Goal: Information Seeking & Learning: Learn about a topic

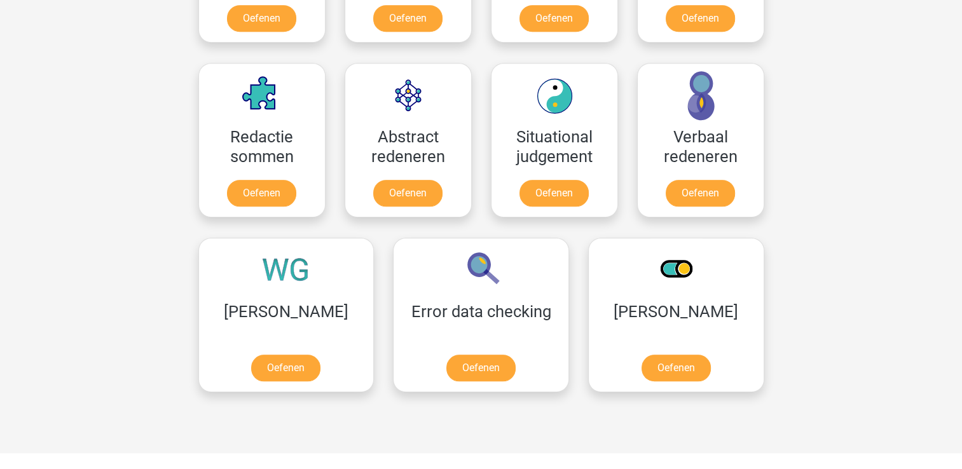
scroll to position [965, 0]
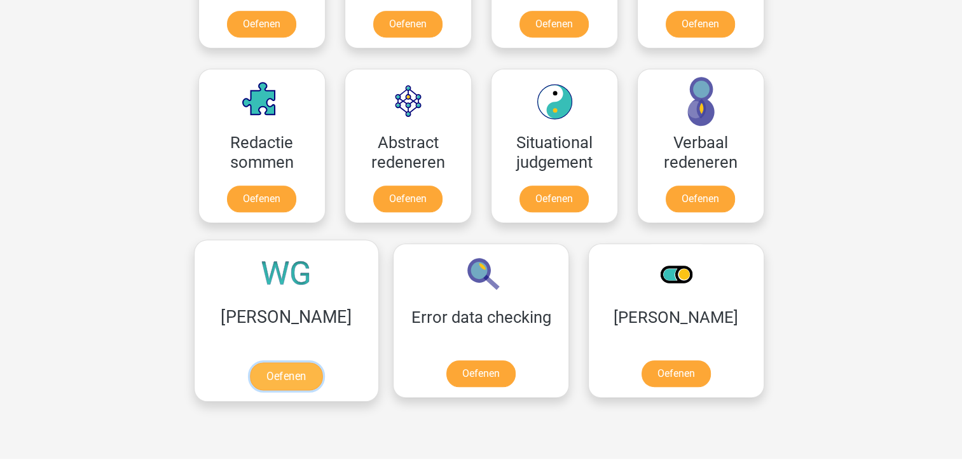
click at [278, 362] on link "Oefenen" at bounding box center [286, 376] width 72 height 28
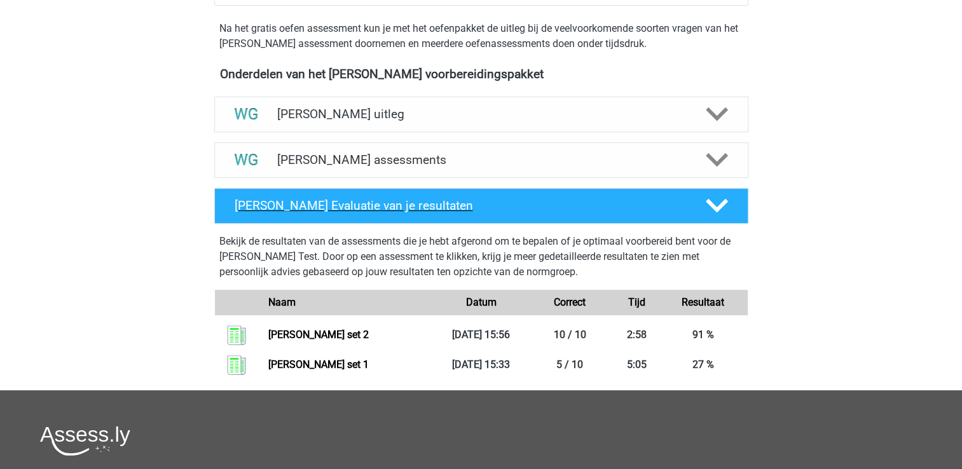
scroll to position [398, 0]
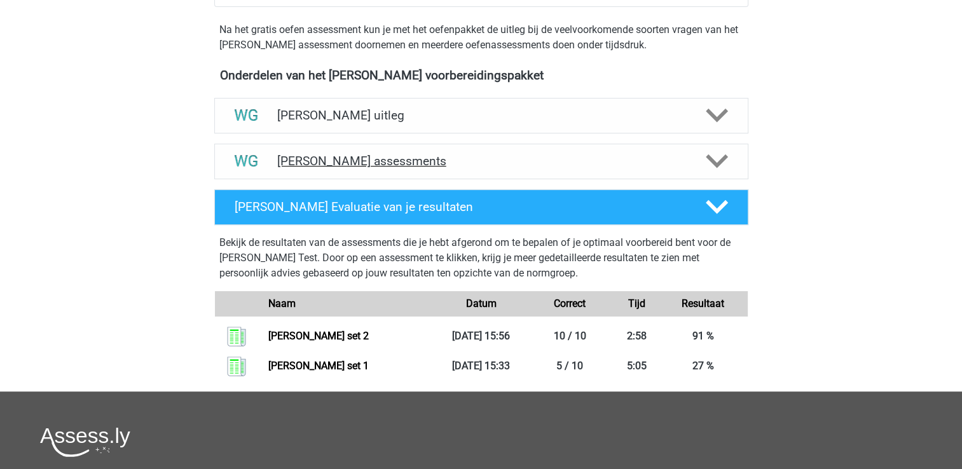
click at [460, 169] on div "Watson Glaser assessments" at bounding box center [481, 162] width 534 height 36
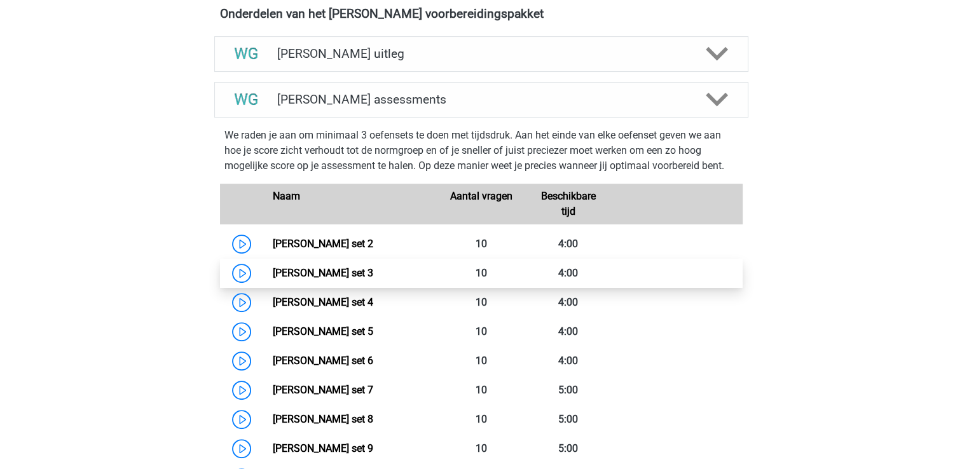
scroll to position [460, 0]
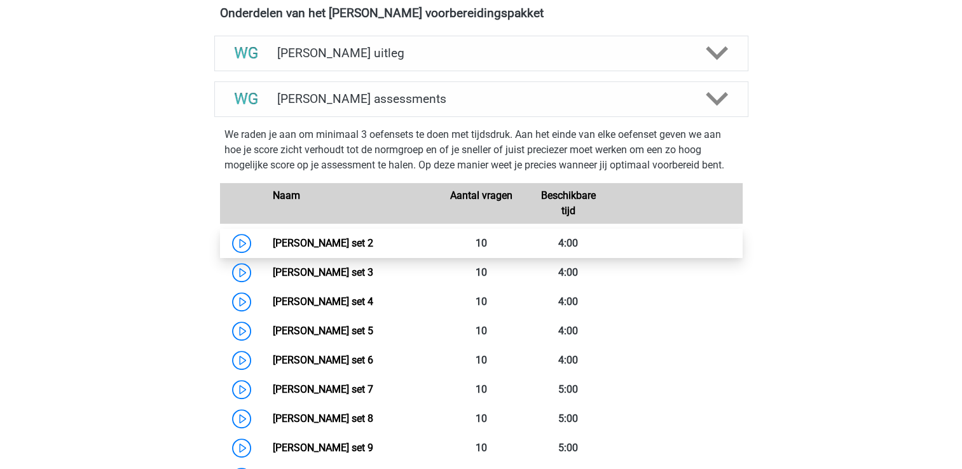
click at [355, 237] on link "Watson Glaser set 2" at bounding box center [323, 243] width 100 height 12
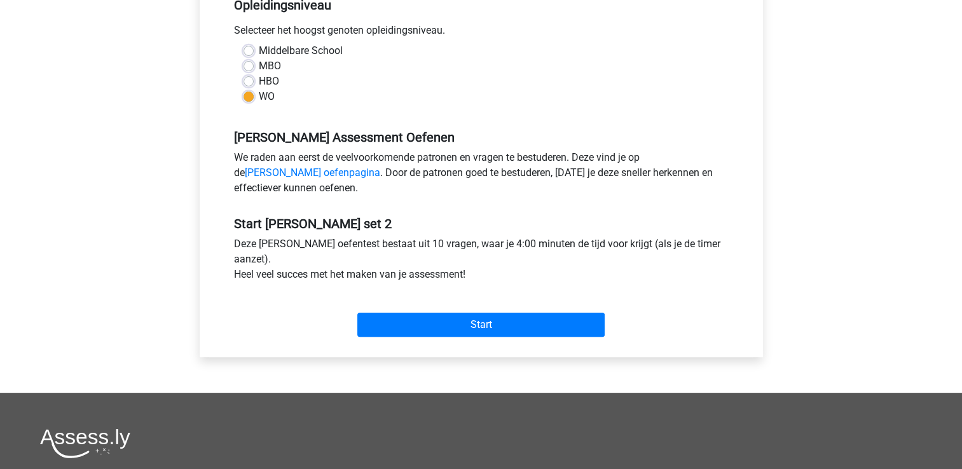
scroll to position [299, 0]
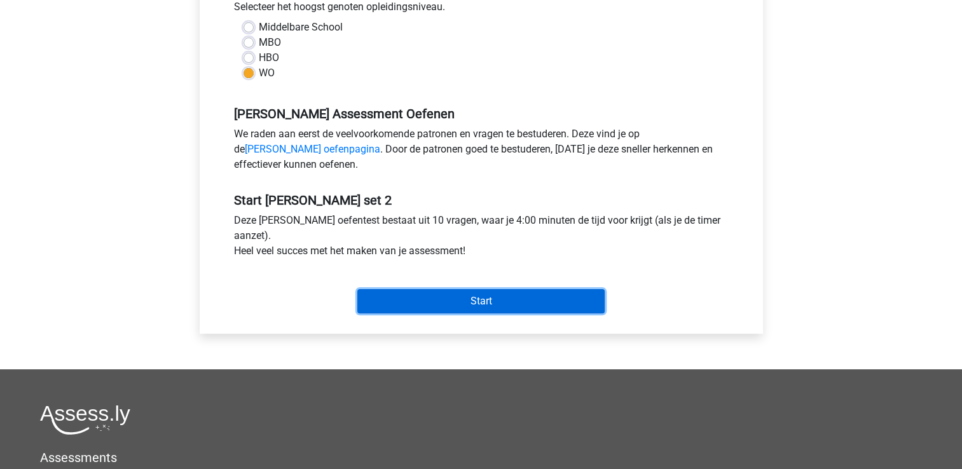
click at [481, 305] on input "Start" at bounding box center [480, 301] width 247 height 24
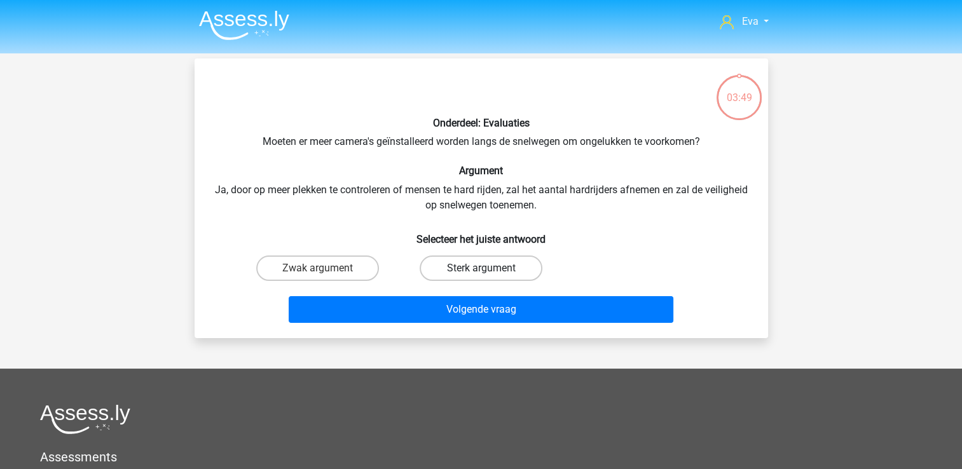
click at [459, 263] on label "Sterk argument" at bounding box center [481, 268] width 123 height 25
click at [481, 268] on input "Sterk argument" at bounding box center [485, 272] width 8 height 8
radio input "true"
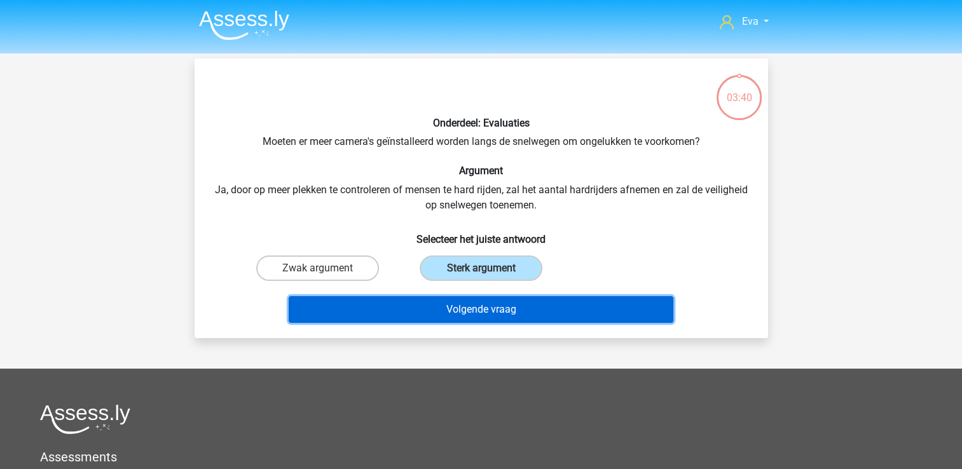
click at [468, 310] on button "Volgende vraag" at bounding box center [481, 309] width 385 height 27
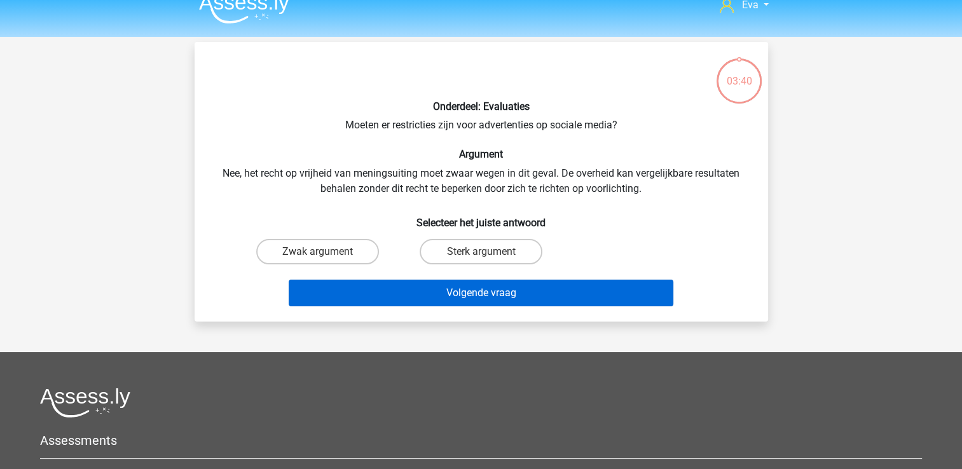
scroll to position [16, 0]
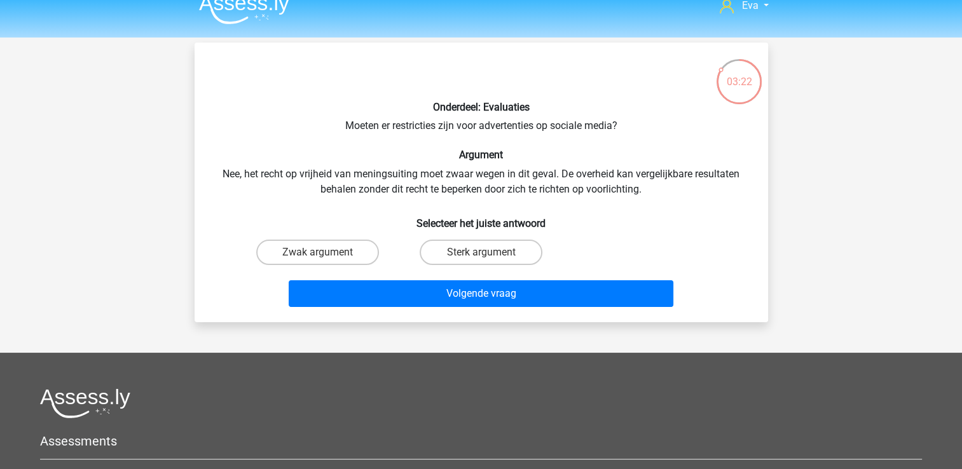
click at [355, 266] on div "Zwak argument" at bounding box center [317, 253] width 163 height 36
click at [343, 248] on label "Zwak argument" at bounding box center [317, 252] width 123 height 25
click at [326, 252] on input "Zwak argument" at bounding box center [321, 256] width 8 height 8
radio input "true"
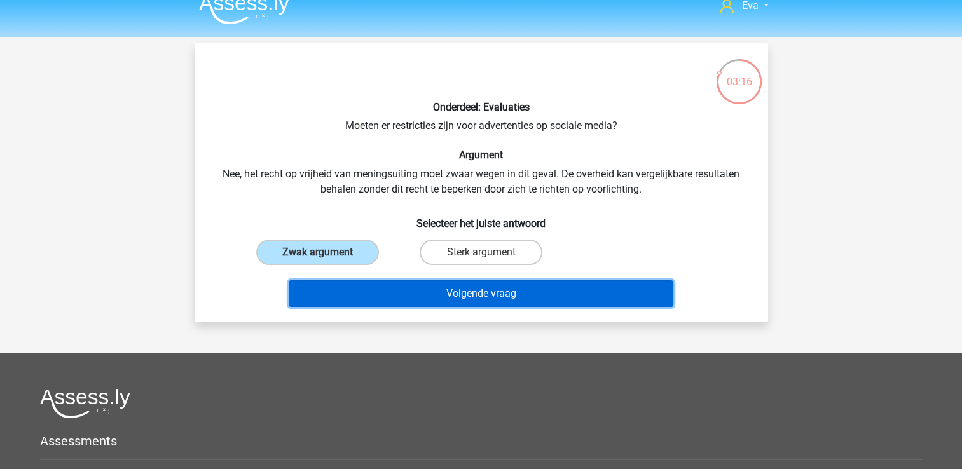
click at [430, 291] on button "Volgende vraag" at bounding box center [481, 293] width 385 height 27
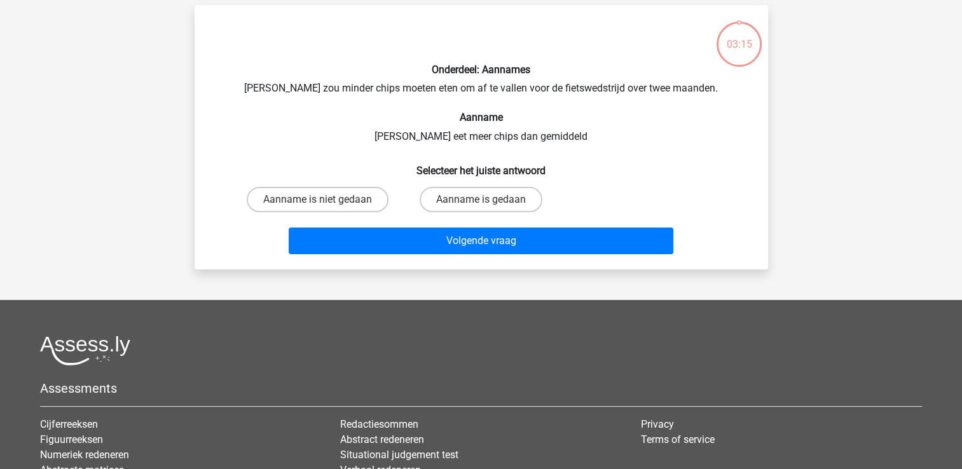
scroll to position [58, 0]
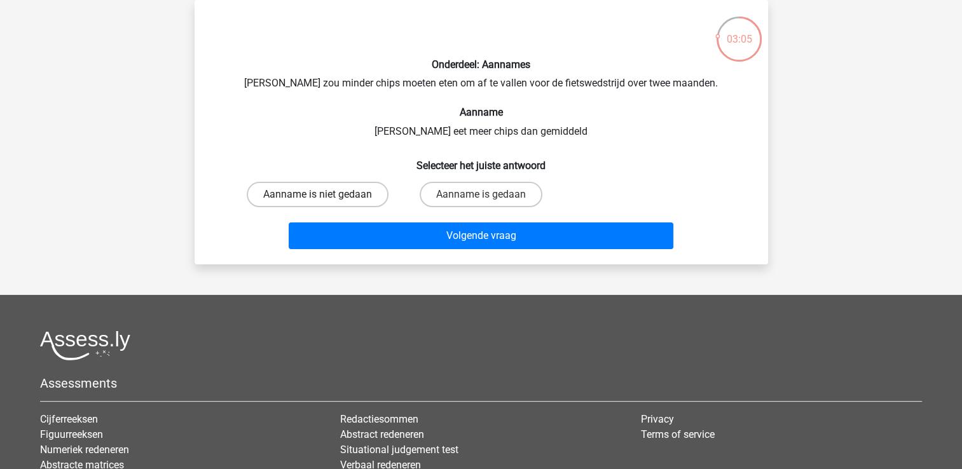
click at [373, 204] on label "Aanname is niet gedaan" at bounding box center [318, 194] width 142 height 25
click at [326, 203] on input "Aanname is niet gedaan" at bounding box center [321, 199] width 8 height 8
radio input "true"
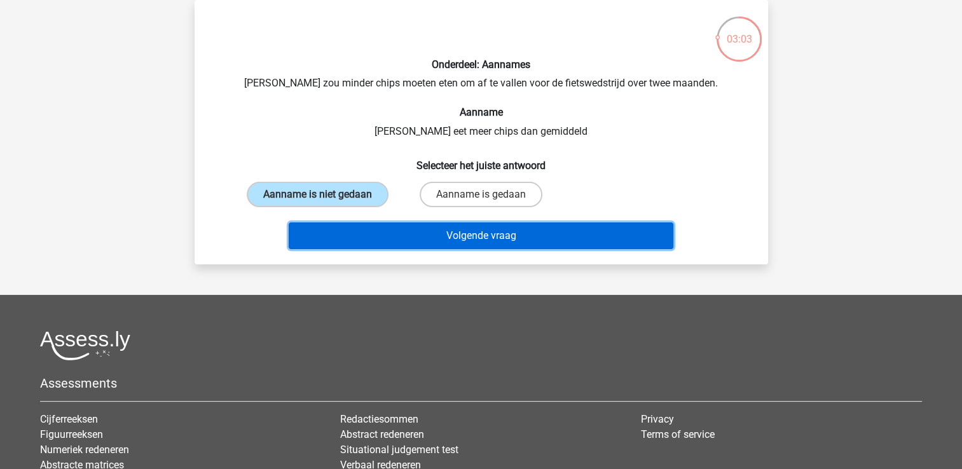
click at [450, 238] on button "Volgende vraag" at bounding box center [481, 236] width 385 height 27
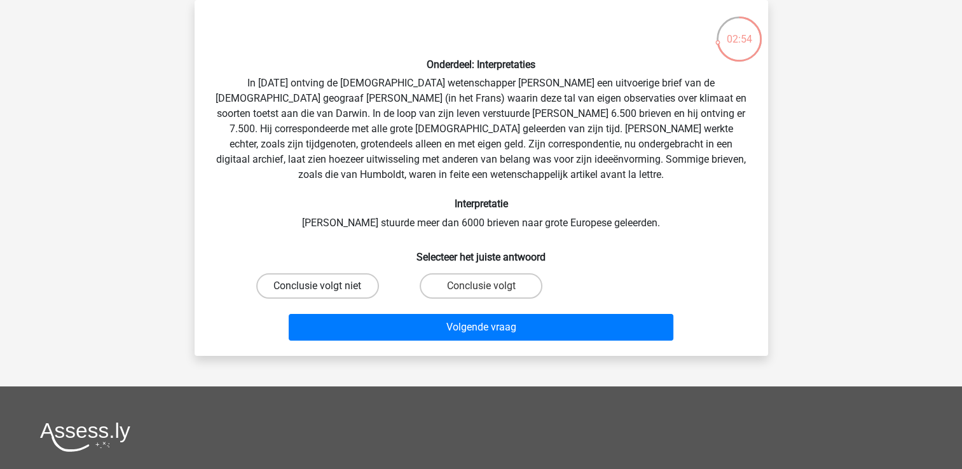
click at [347, 291] on label "Conclusie volgt niet" at bounding box center [317, 285] width 123 height 25
click at [326, 291] on input "Conclusie volgt niet" at bounding box center [321, 290] width 8 height 8
radio input "true"
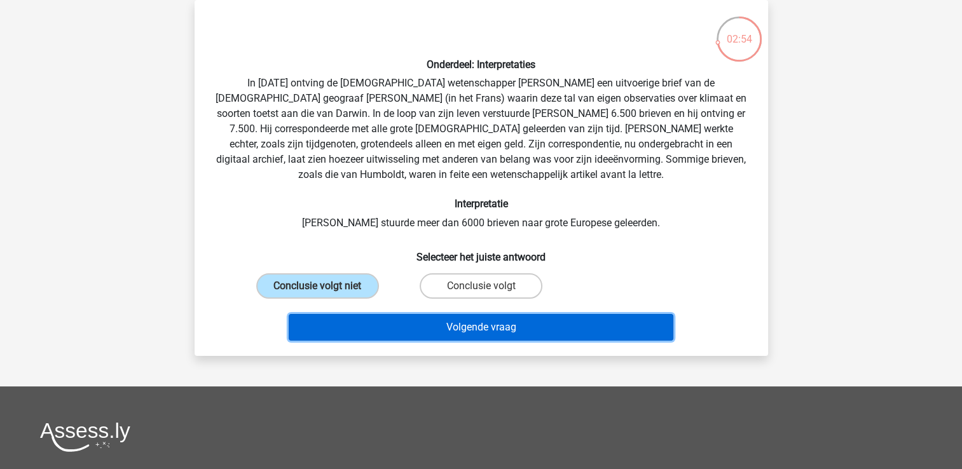
click at [359, 329] on button "Volgende vraag" at bounding box center [481, 327] width 385 height 27
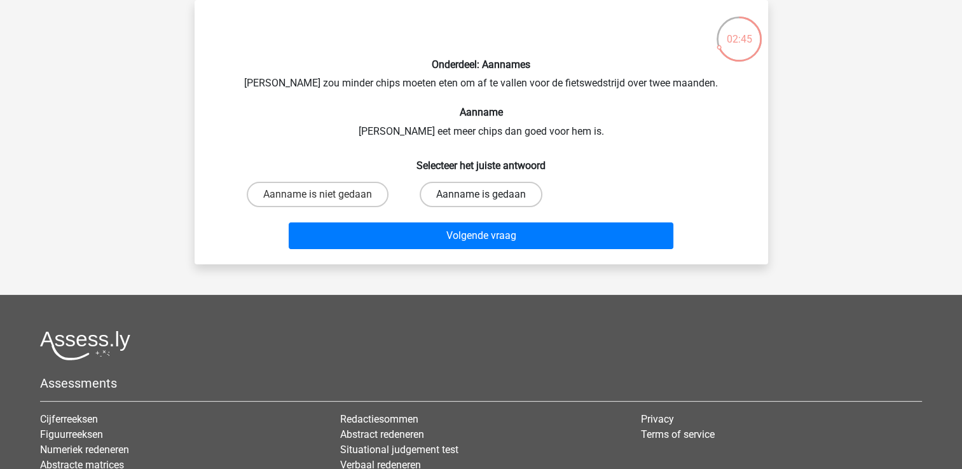
click at [455, 184] on label "Aanname is gedaan" at bounding box center [481, 194] width 123 height 25
click at [481, 195] on input "Aanname is gedaan" at bounding box center [485, 199] width 8 height 8
radio input "true"
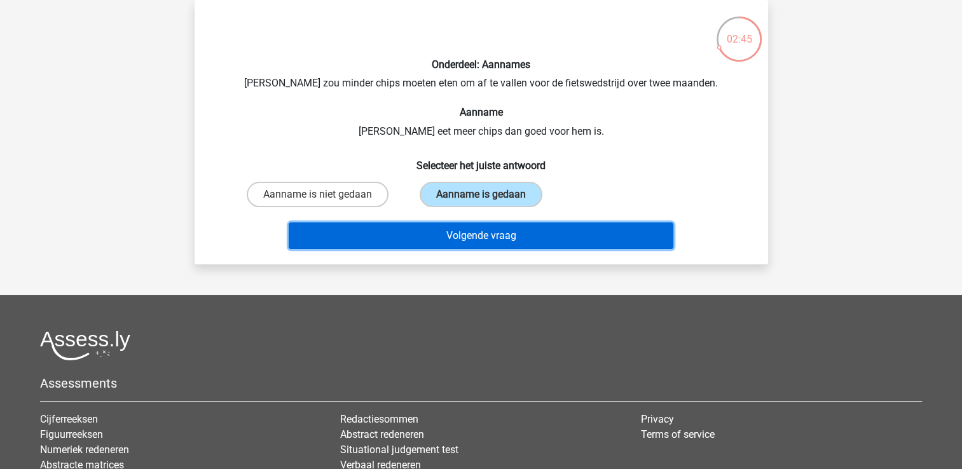
click at [462, 223] on button "Volgende vraag" at bounding box center [481, 236] width 385 height 27
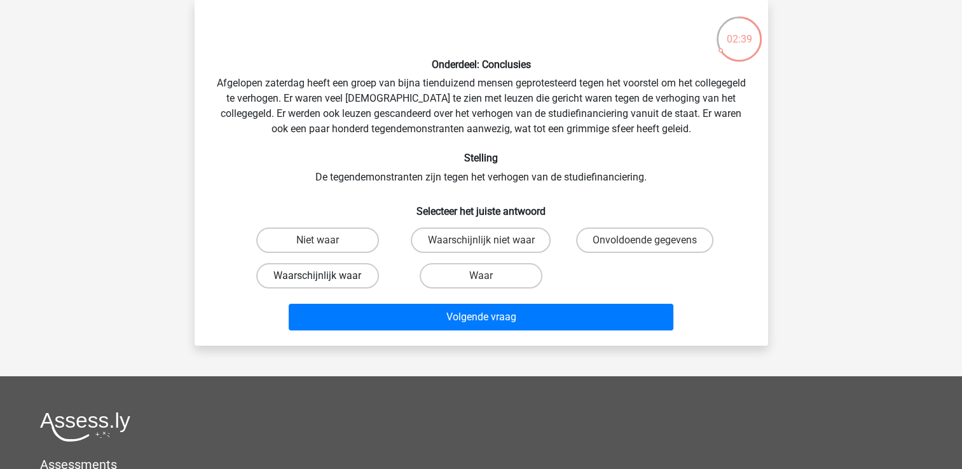
click at [366, 279] on label "Waarschijnlijk waar" at bounding box center [317, 275] width 123 height 25
click at [326, 279] on input "Waarschijnlijk waar" at bounding box center [321, 280] width 8 height 8
radio input "true"
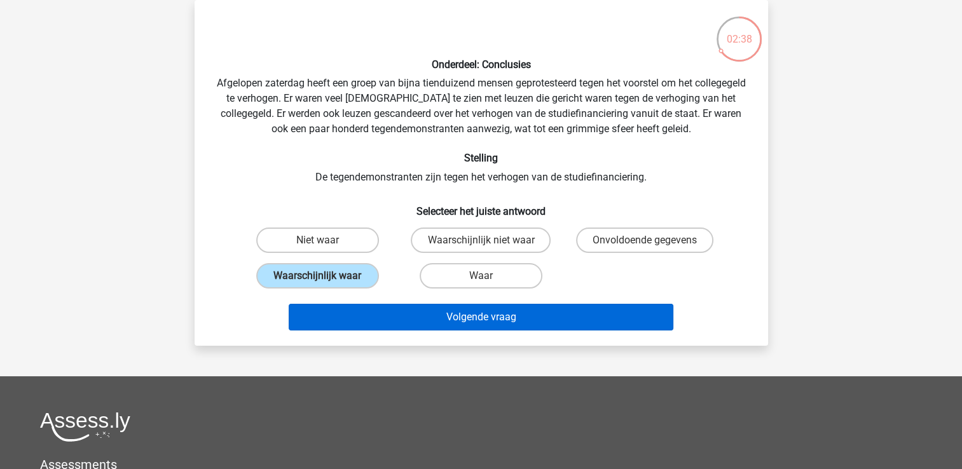
drag, startPoint x: 384, startPoint y: 338, endPoint x: 403, endPoint y: 317, distance: 28.4
click at [403, 317] on div "Onderdeel: Conclusies Afgelopen zaterdag heeft een groep van bijna tienduizend …" at bounding box center [482, 173] width 574 height 346
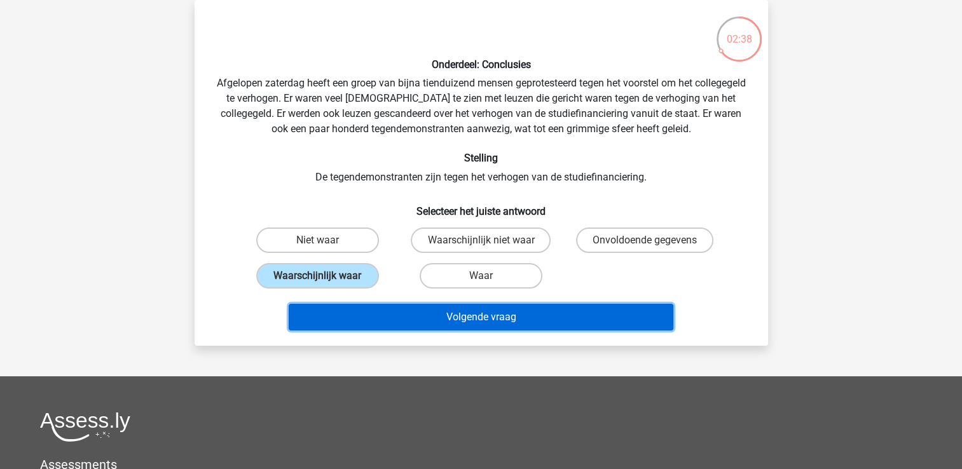
click at [403, 317] on button "Volgende vraag" at bounding box center [481, 317] width 385 height 27
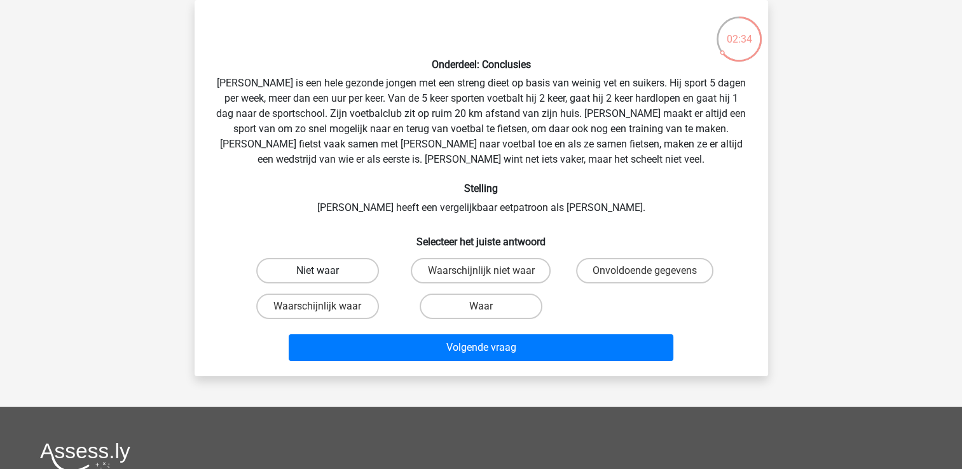
click at [299, 278] on label "Niet waar" at bounding box center [317, 270] width 123 height 25
click at [317, 278] on input "Niet waar" at bounding box center [321, 275] width 8 height 8
radio input "true"
click at [599, 279] on label "Onvoldoende gegevens" at bounding box center [644, 270] width 137 height 25
click at [645, 279] on input "Onvoldoende gegevens" at bounding box center [649, 275] width 8 height 8
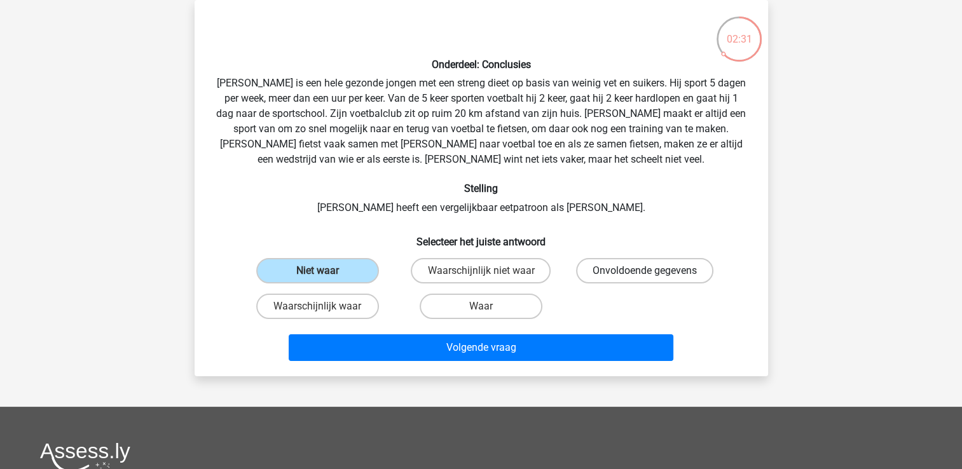
radio input "true"
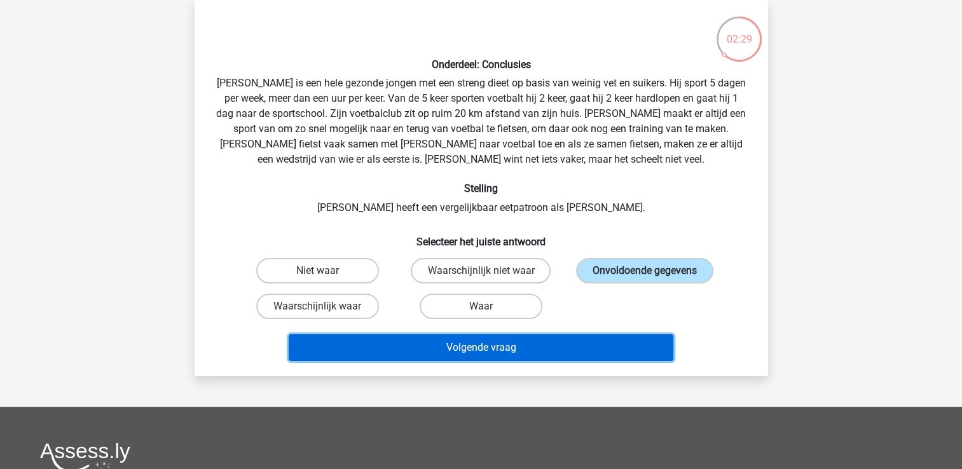
click at [583, 341] on button "Volgende vraag" at bounding box center [481, 347] width 385 height 27
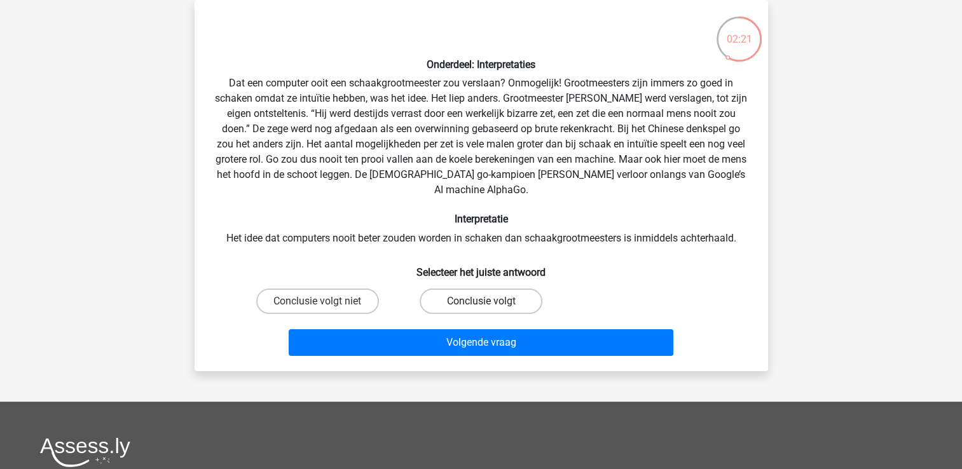
click at [525, 289] on label "Conclusie volgt" at bounding box center [481, 301] width 123 height 25
click at [489, 301] on input "Conclusie volgt" at bounding box center [485, 305] width 8 height 8
radio input "true"
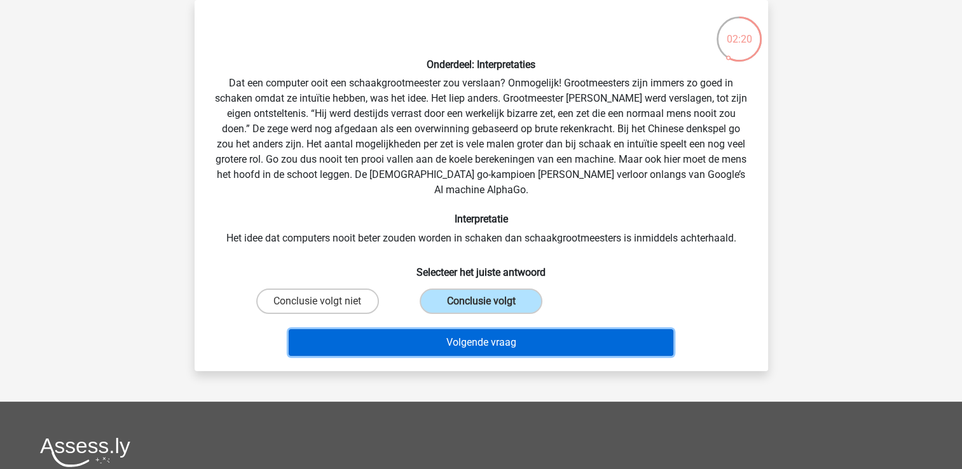
click at [534, 329] on button "Volgende vraag" at bounding box center [481, 342] width 385 height 27
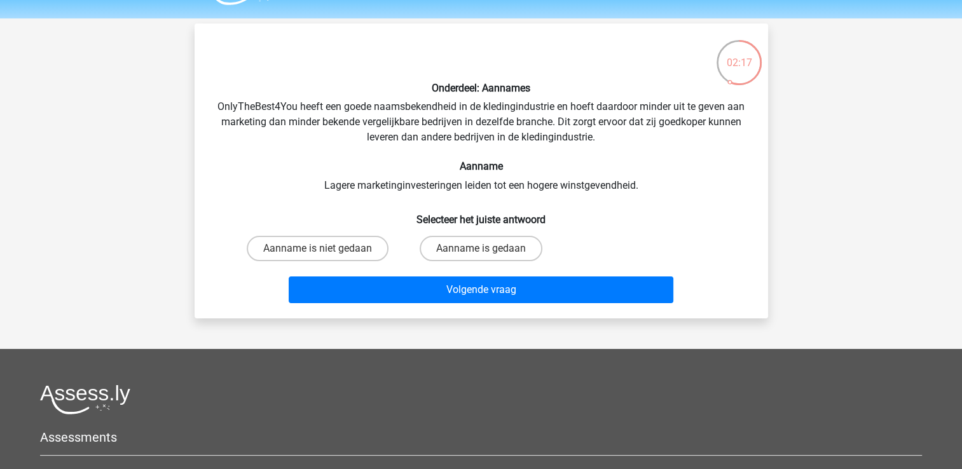
scroll to position [34, 0]
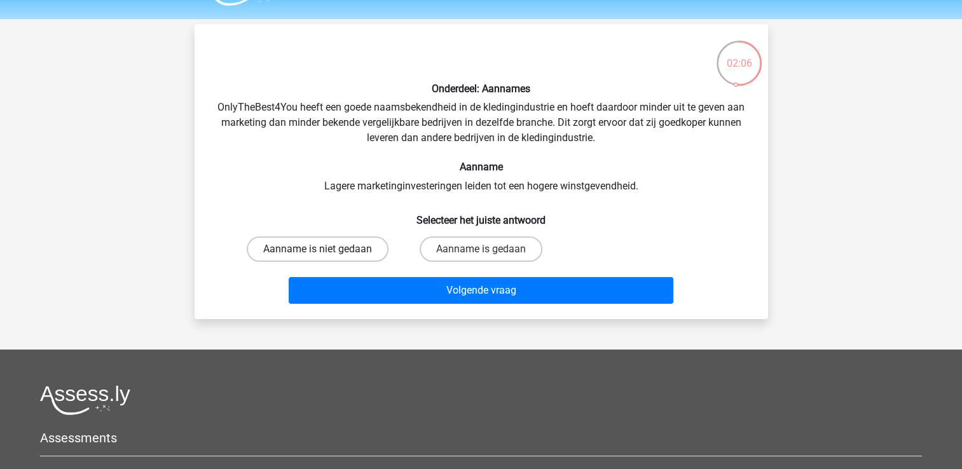
click at [381, 244] on label "Aanname is niet gedaan" at bounding box center [318, 249] width 142 height 25
click at [326, 249] on input "Aanname is niet gedaan" at bounding box center [321, 253] width 8 height 8
radio input "true"
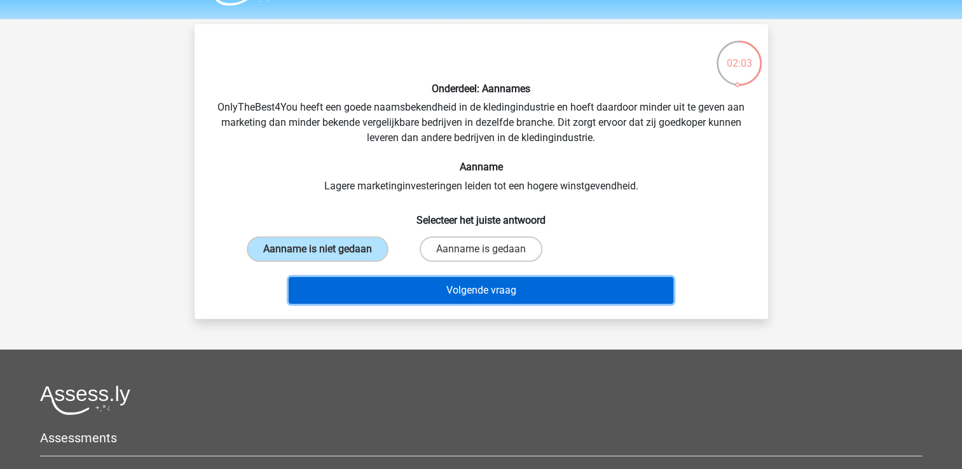
click at [412, 284] on button "Volgende vraag" at bounding box center [481, 290] width 385 height 27
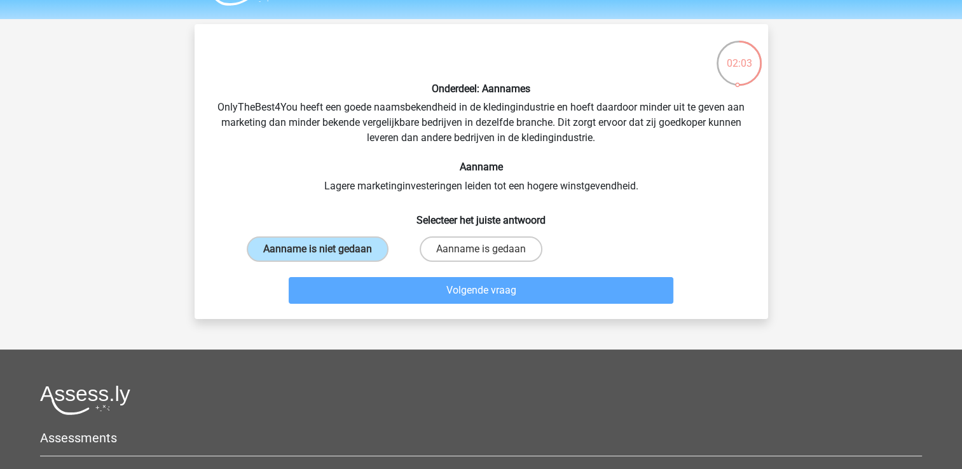
scroll to position [58, 0]
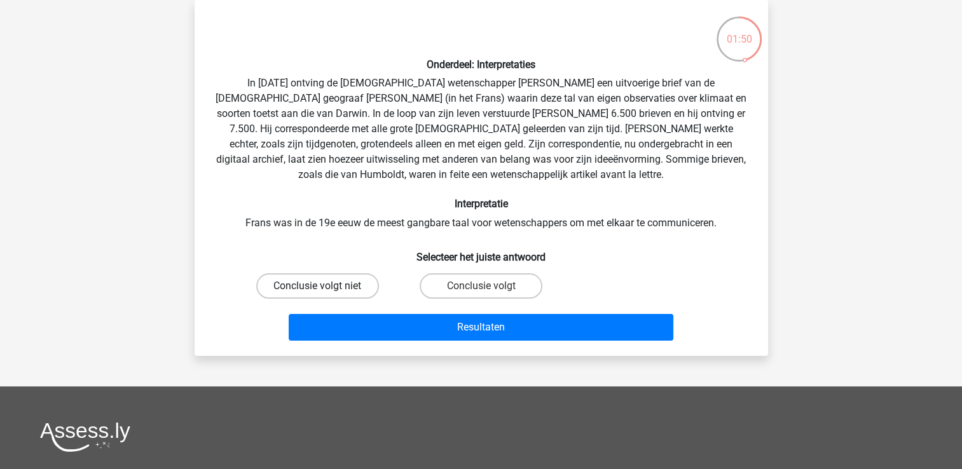
click at [355, 289] on label "Conclusie volgt niet" at bounding box center [317, 285] width 123 height 25
click at [326, 289] on input "Conclusie volgt niet" at bounding box center [321, 290] width 8 height 8
radio input "true"
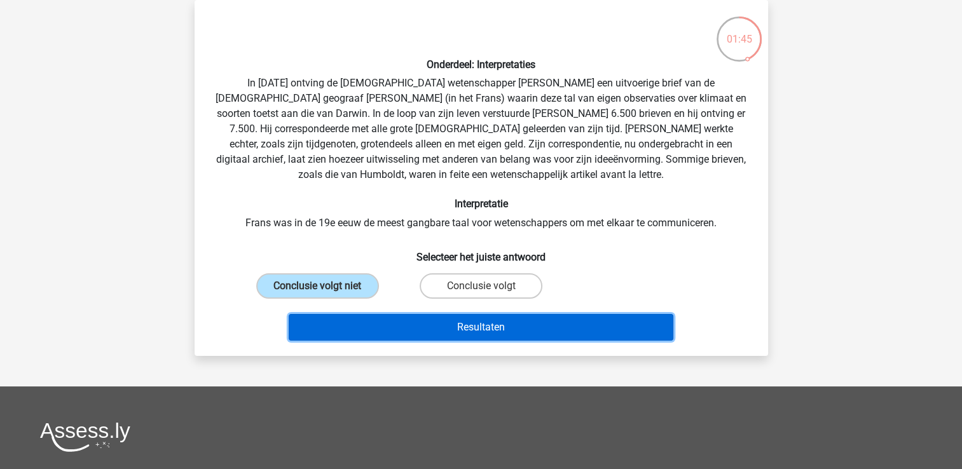
click at [438, 327] on button "Resultaten" at bounding box center [481, 327] width 385 height 27
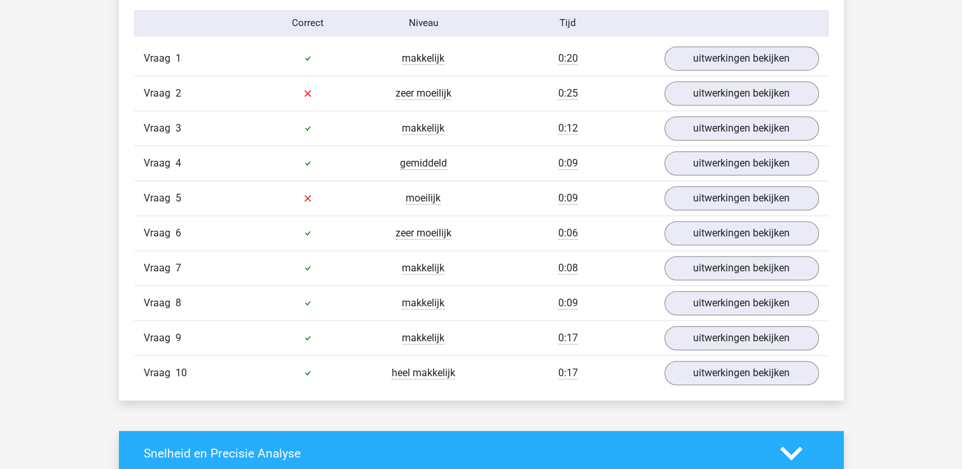
scroll to position [836, 0]
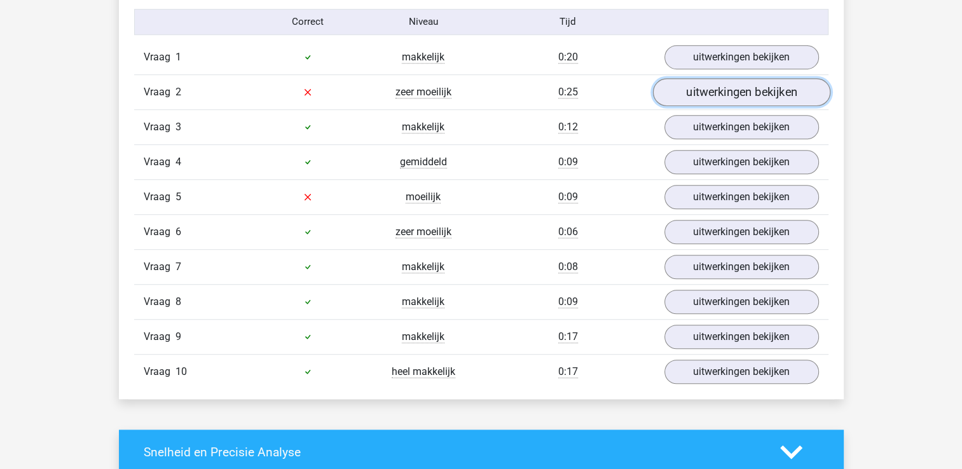
click at [706, 93] on link "uitwerkingen bekijken" at bounding box center [740, 92] width 177 height 28
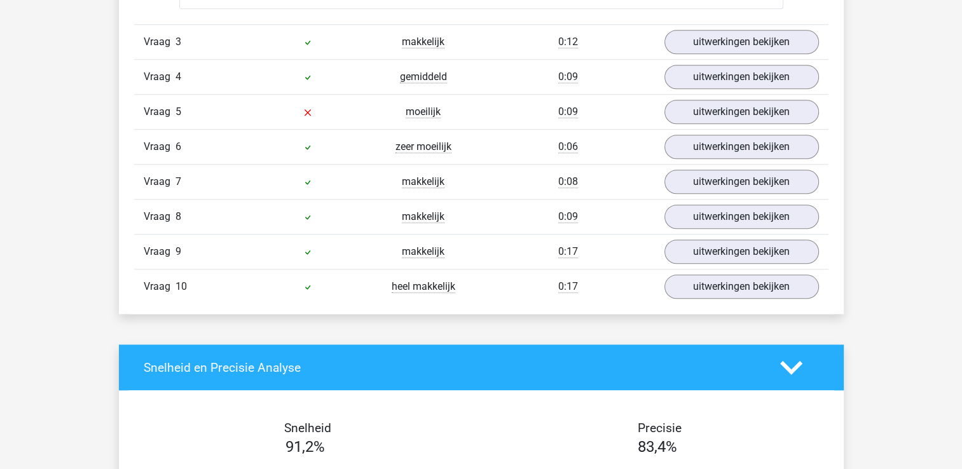
scroll to position [1244, 0]
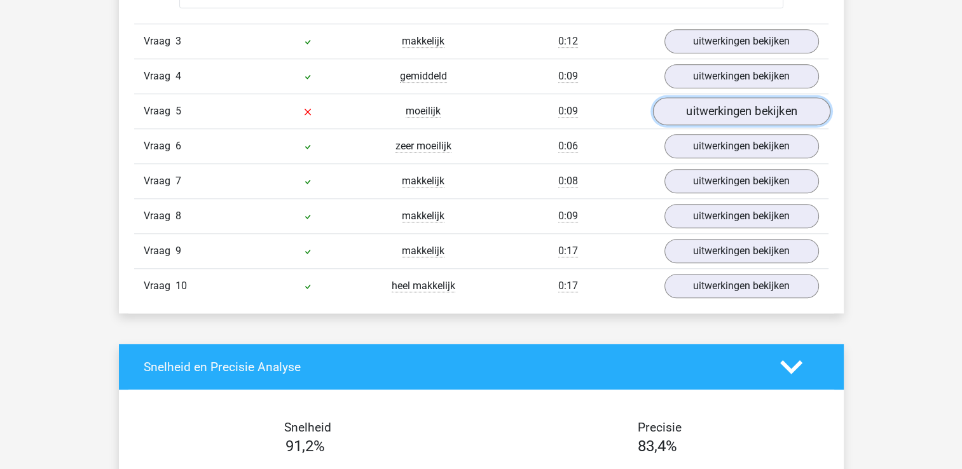
click at [700, 111] on link "uitwerkingen bekijken" at bounding box center [740, 111] width 177 height 28
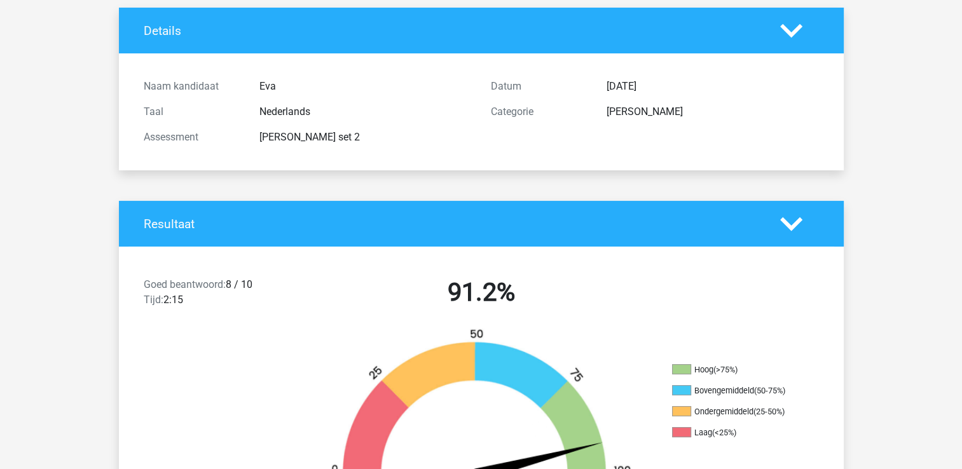
scroll to position [0, 0]
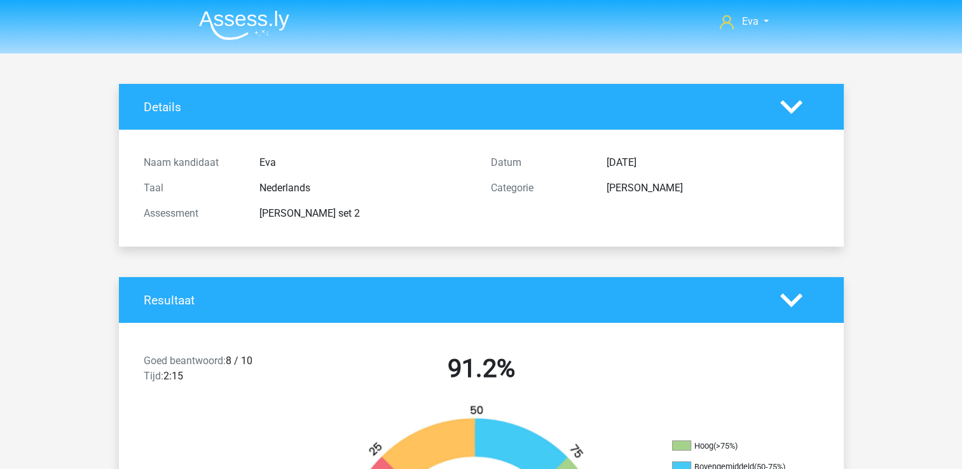
click at [251, 35] on img at bounding box center [244, 25] width 90 height 30
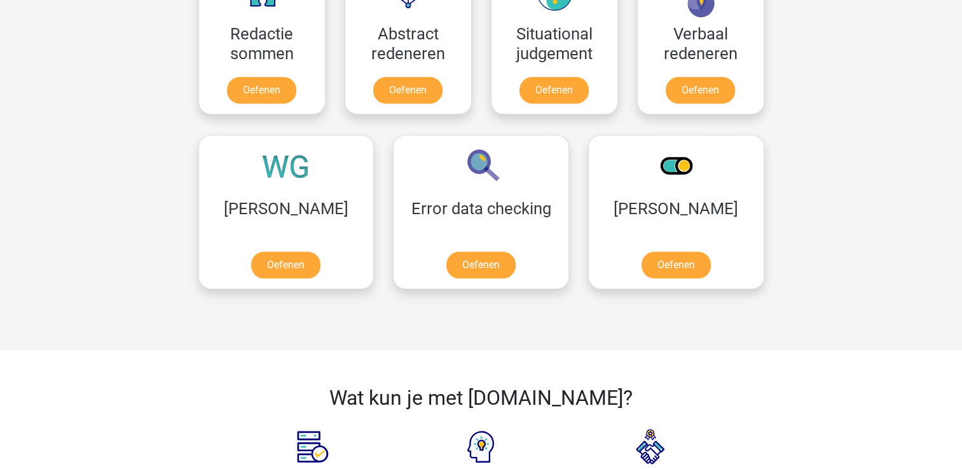
scroll to position [974, 0]
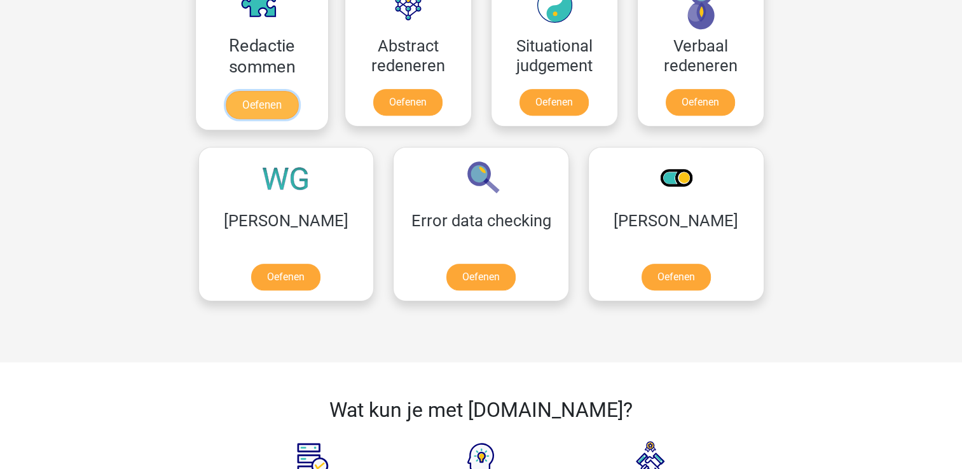
click at [249, 104] on link "Oefenen" at bounding box center [261, 105] width 72 height 28
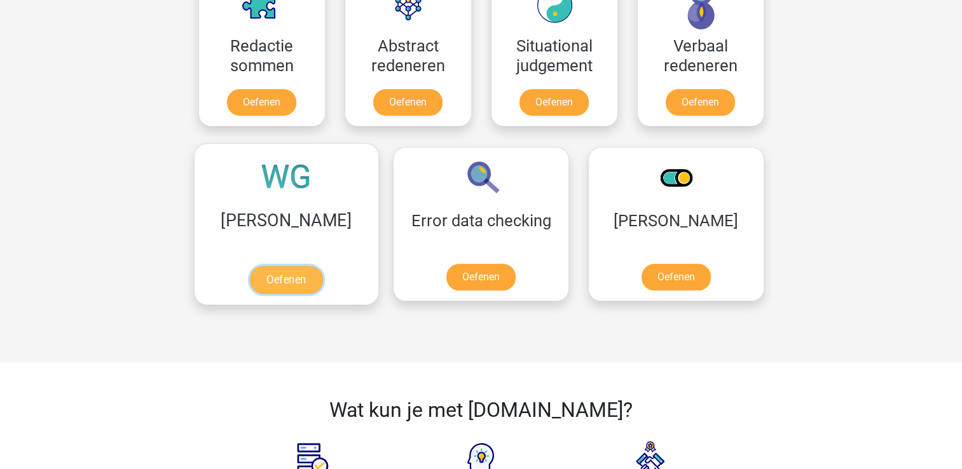
click at [295, 266] on link "Oefenen" at bounding box center [286, 280] width 72 height 28
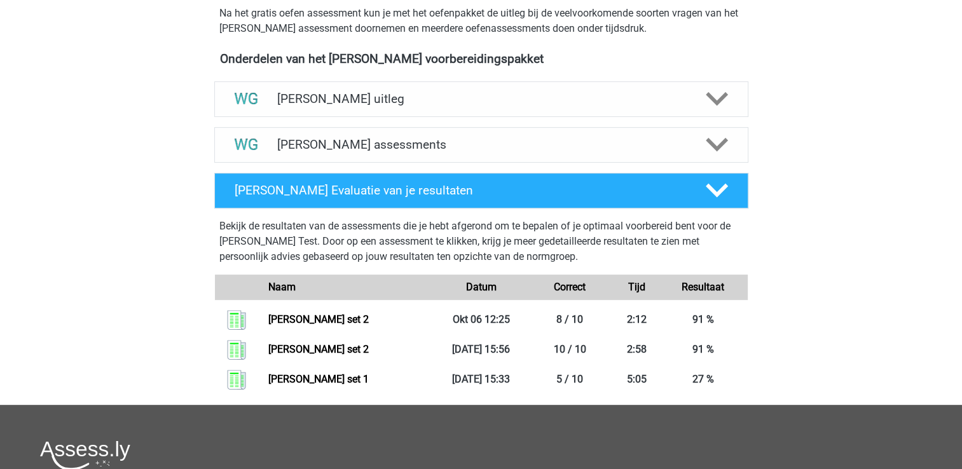
scroll to position [391, 0]
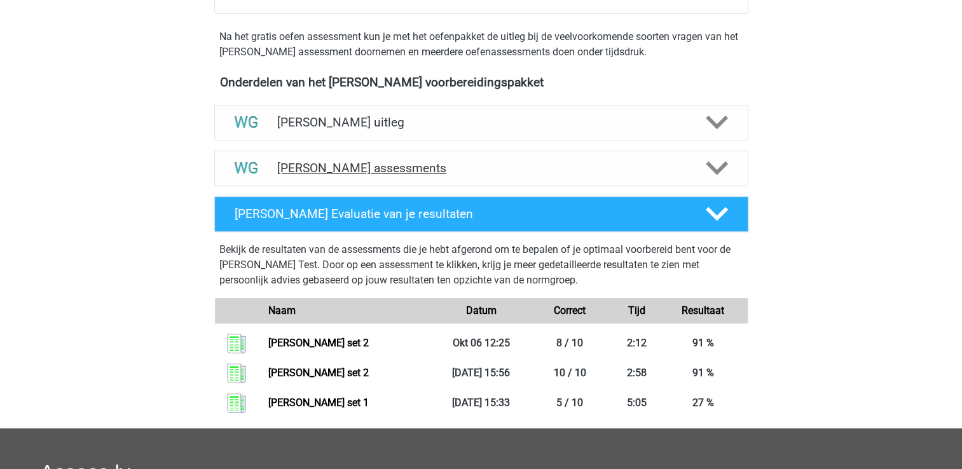
click at [511, 165] on h4 "[PERSON_NAME] assessments" at bounding box center [481, 168] width 408 height 15
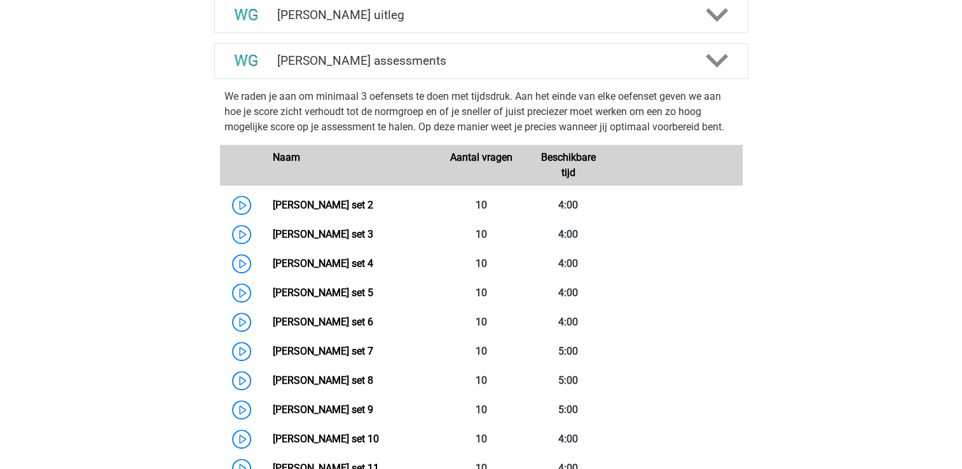
scroll to position [500, 0]
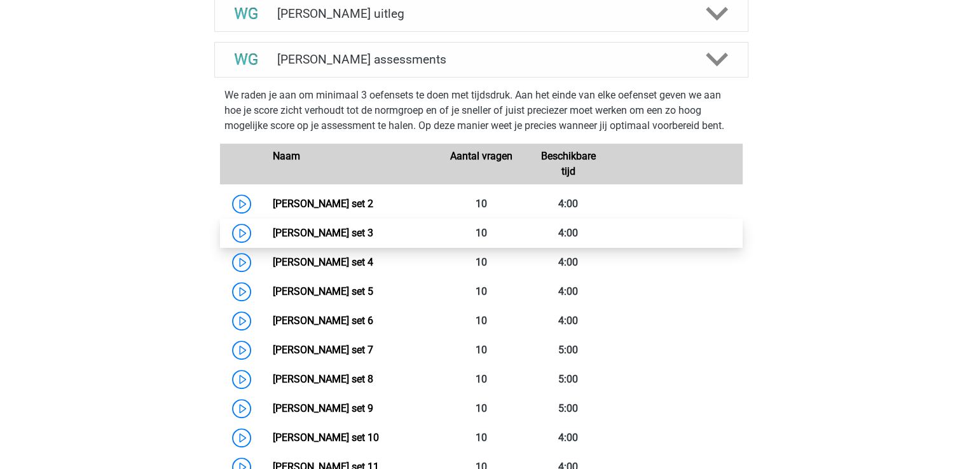
click at [341, 227] on link "[PERSON_NAME] set 3" at bounding box center [323, 233] width 100 height 12
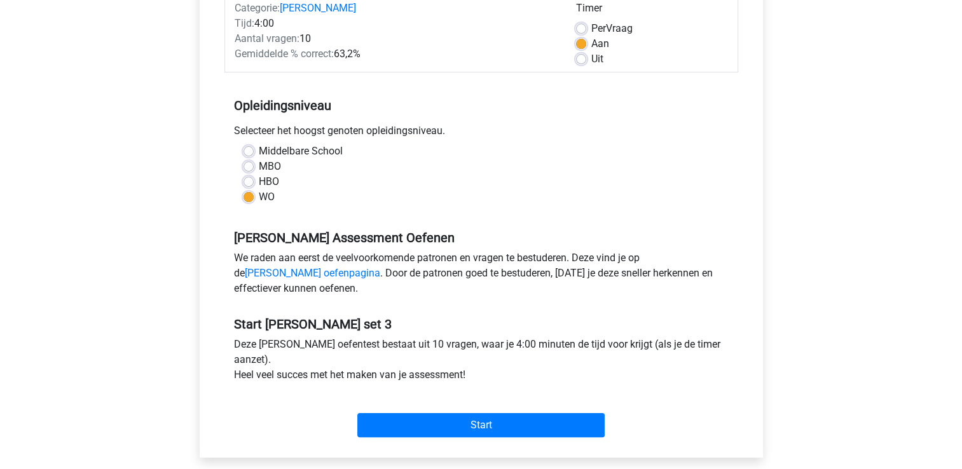
scroll to position [233, 0]
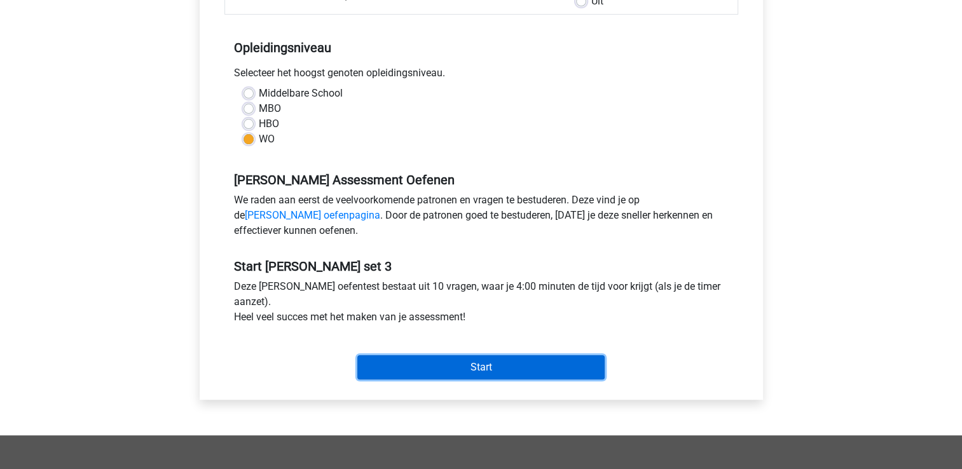
click at [453, 373] on input "Start" at bounding box center [480, 367] width 247 height 24
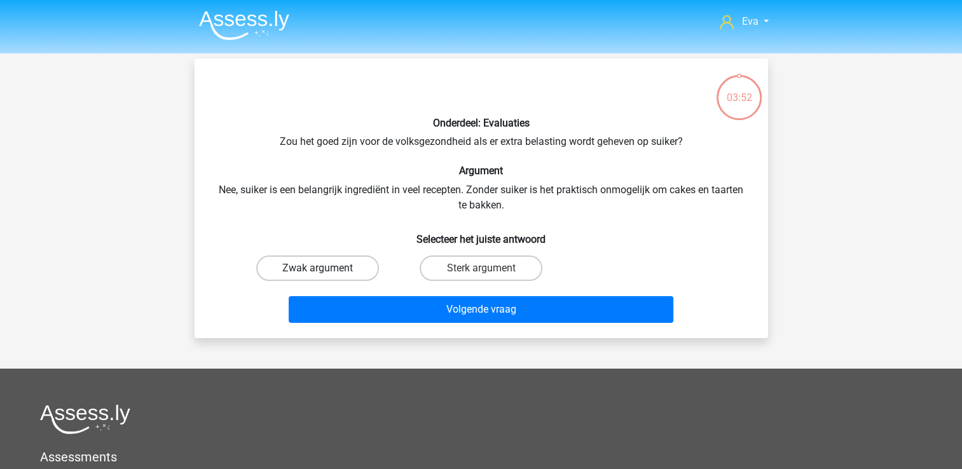
click at [350, 256] on label "Zwak argument" at bounding box center [317, 268] width 123 height 25
click at [326, 268] on input "Zwak argument" at bounding box center [321, 272] width 8 height 8
radio input "true"
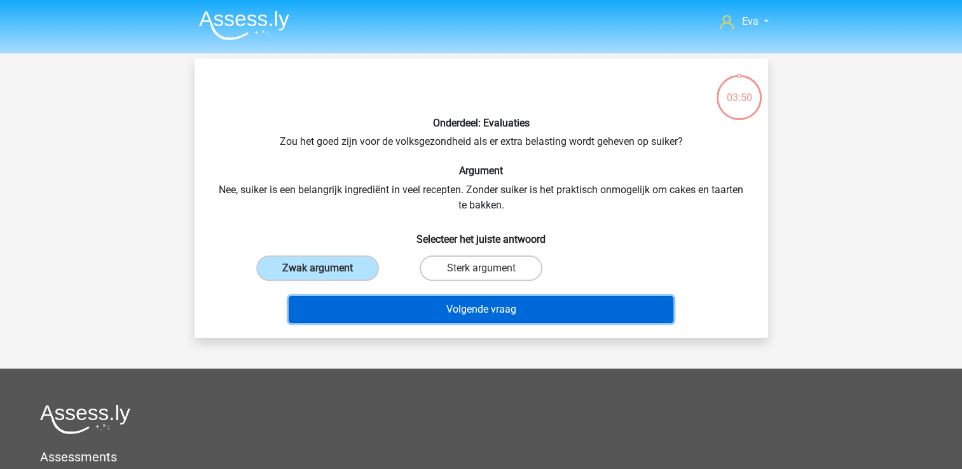
click at [488, 309] on button "Volgende vraag" at bounding box center [481, 309] width 385 height 27
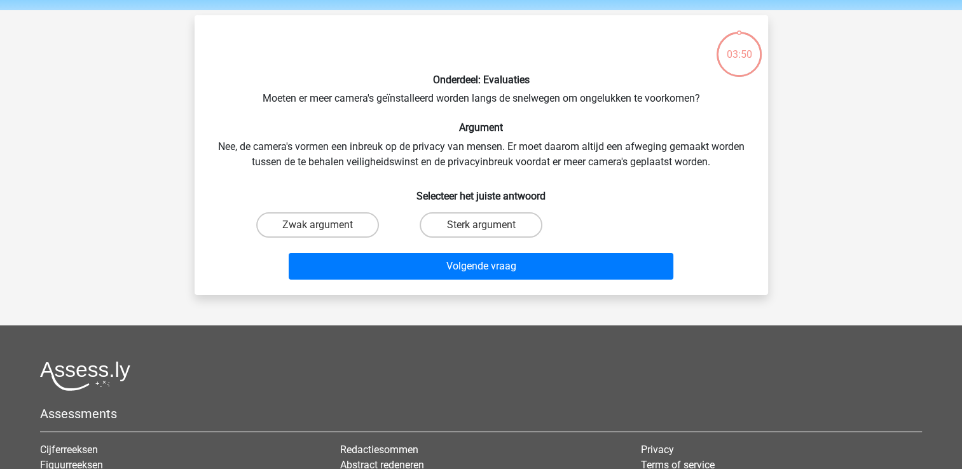
scroll to position [58, 0]
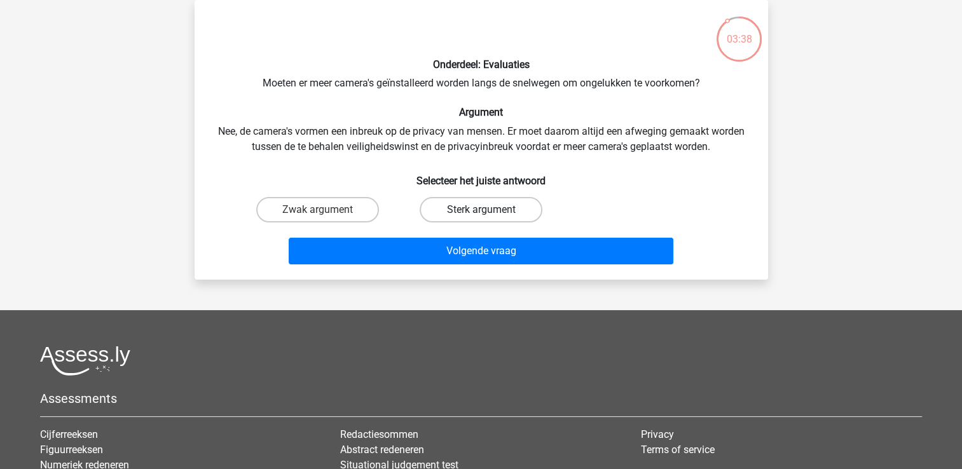
click at [480, 221] on label "Sterk argument" at bounding box center [481, 209] width 123 height 25
click at [481, 218] on input "Sterk argument" at bounding box center [485, 214] width 8 height 8
radio input "true"
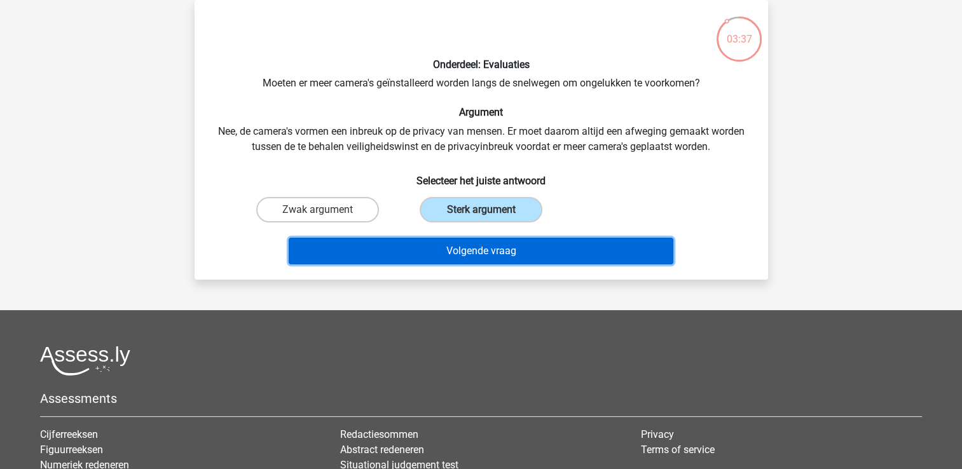
click at [492, 262] on button "Volgende vraag" at bounding box center [481, 251] width 385 height 27
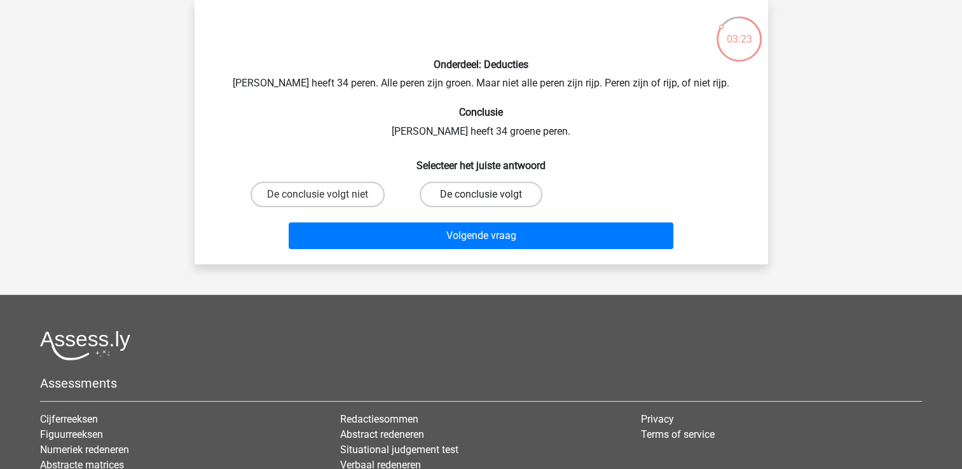
click at [474, 182] on label "De conclusie volgt" at bounding box center [481, 194] width 123 height 25
click at [481, 195] on input "De conclusie volgt" at bounding box center [485, 199] width 8 height 8
radio input "true"
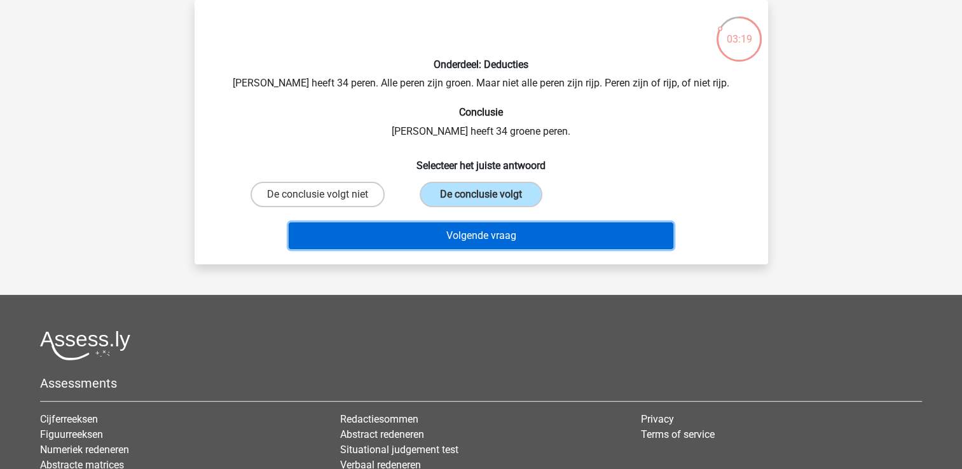
click at [549, 238] on button "Volgende vraag" at bounding box center [481, 236] width 385 height 27
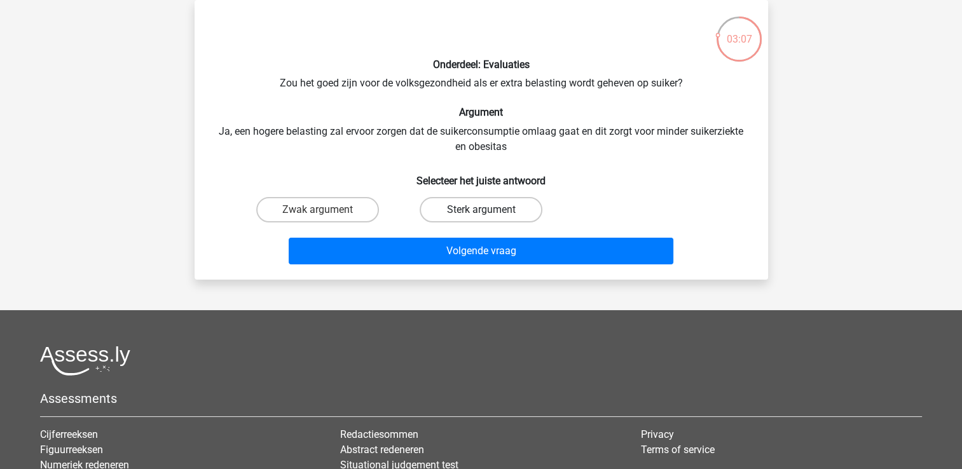
click at [517, 212] on label "Sterk argument" at bounding box center [481, 209] width 123 height 25
click at [489, 212] on input "Sterk argument" at bounding box center [485, 214] width 8 height 8
radio input "true"
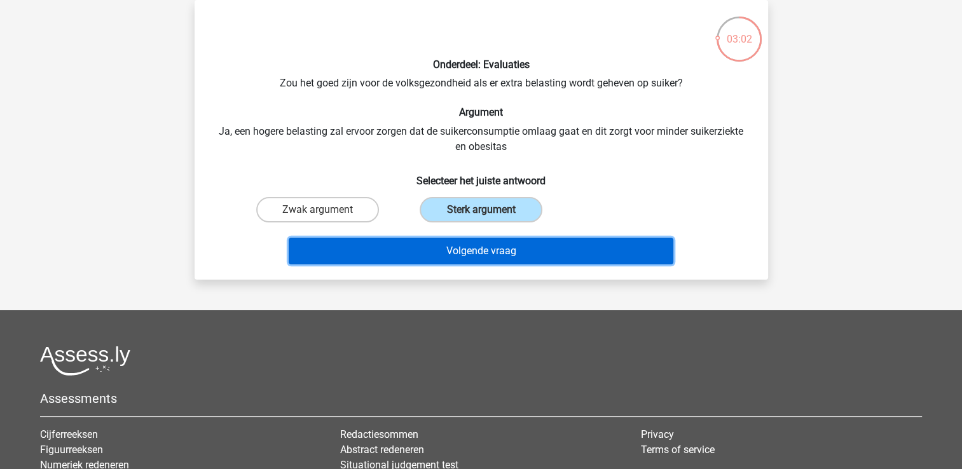
click at [568, 244] on button "Volgende vraag" at bounding box center [481, 251] width 385 height 27
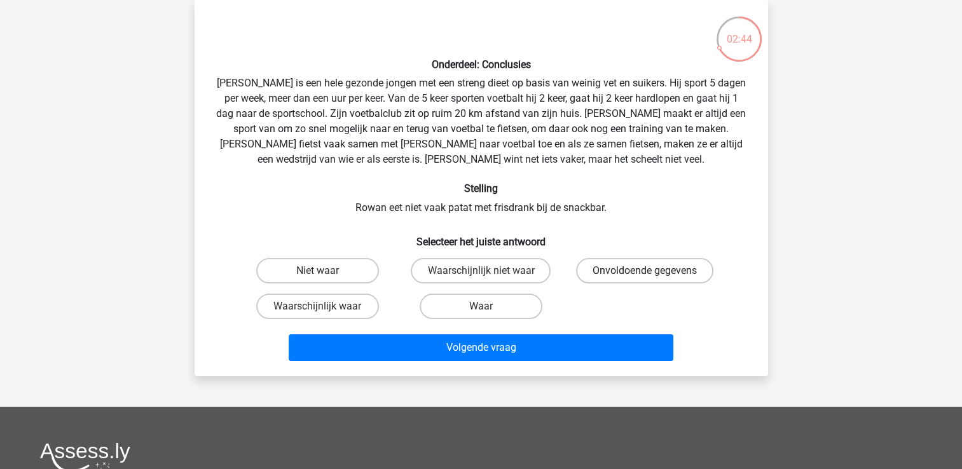
click at [595, 266] on label "Onvoldoende gegevens" at bounding box center [644, 270] width 137 height 25
click at [645, 271] on input "Onvoldoende gegevens" at bounding box center [649, 275] width 8 height 8
radio input "true"
click at [348, 308] on label "Waarschijnlijk waar" at bounding box center [317, 306] width 123 height 25
click at [326, 308] on input "Waarschijnlijk waar" at bounding box center [321, 310] width 8 height 8
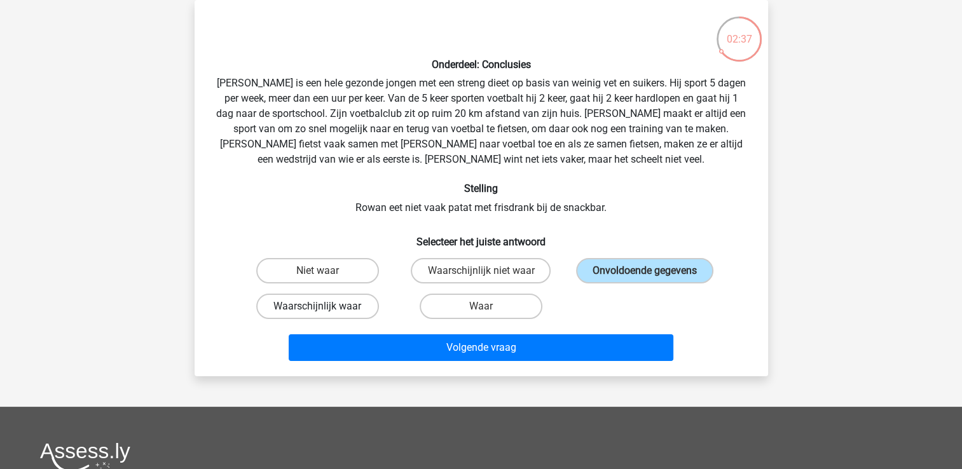
radio input "true"
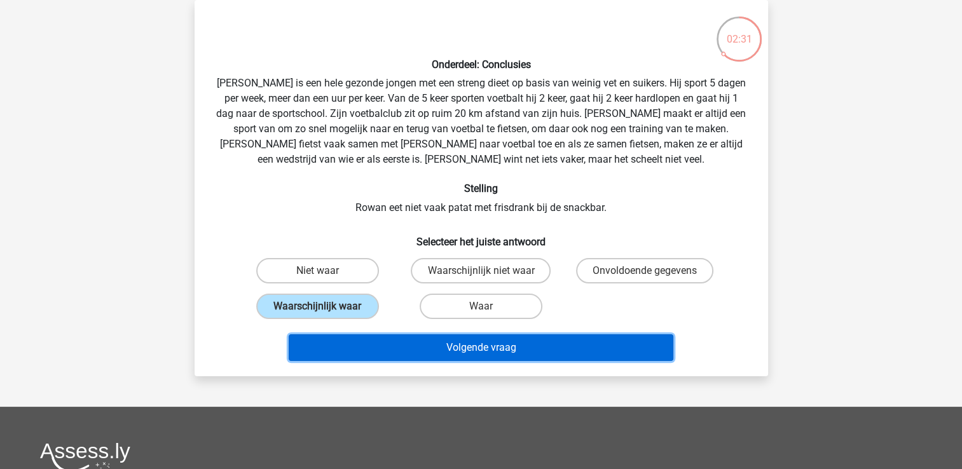
click at [389, 337] on button "Volgende vraag" at bounding box center [481, 347] width 385 height 27
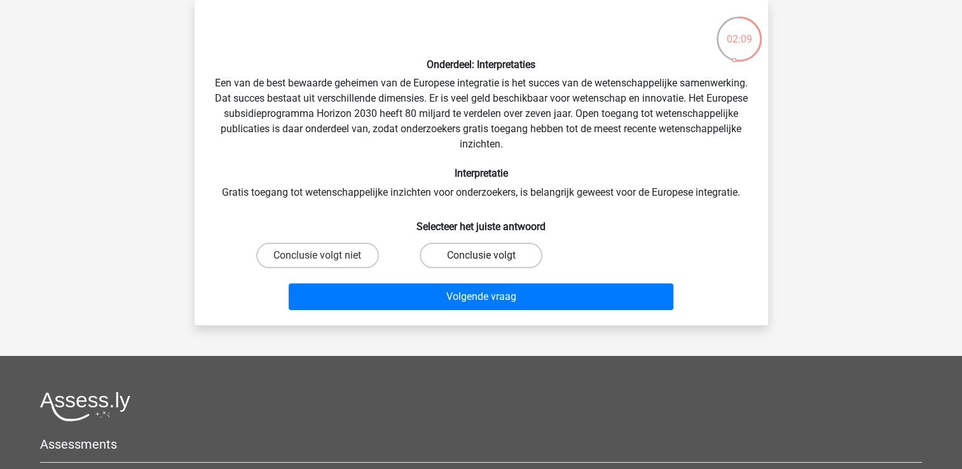
click at [453, 247] on label "Conclusie volgt" at bounding box center [481, 255] width 123 height 25
click at [481, 256] on input "Conclusie volgt" at bounding box center [485, 260] width 8 height 8
radio input "true"
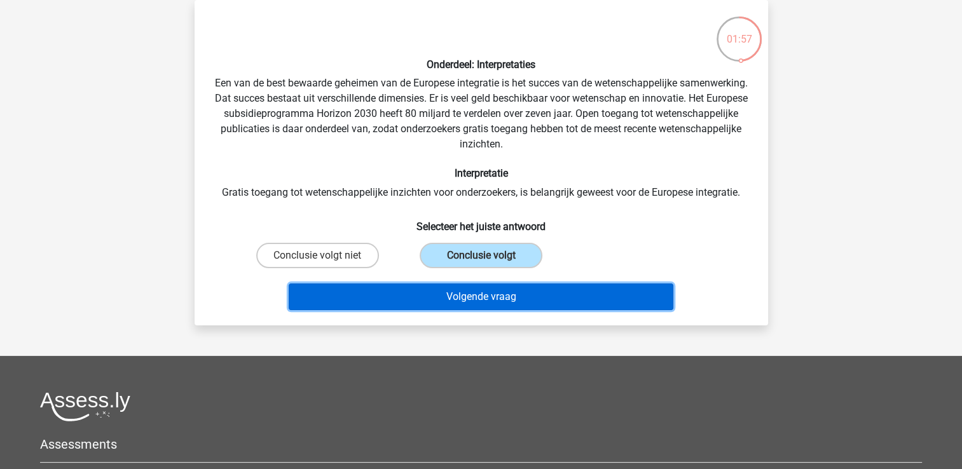
click at [456, 292] on button "Volgende vraag" at bounding box center [481, 297] width 385 height 27
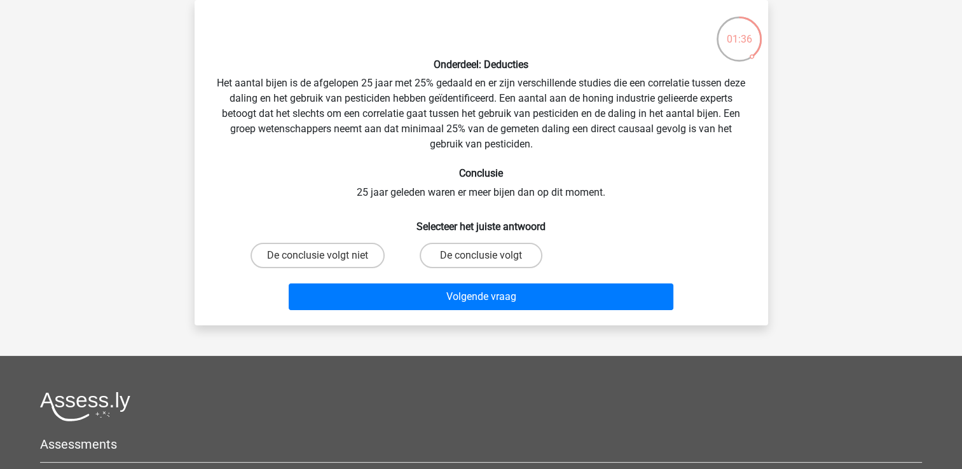
click at [421, 265] on div "De conclusie volgt" at bounding box center [480, 255] width 153 height 25
click at [430, 263] on label "De conclusie volgt" at bounding box center [481, 255] width 123 height 25
click at [481, 263] on input "De conclusie volgt" at bounding box center [485, 260] width 8 height 8
radio input "true"
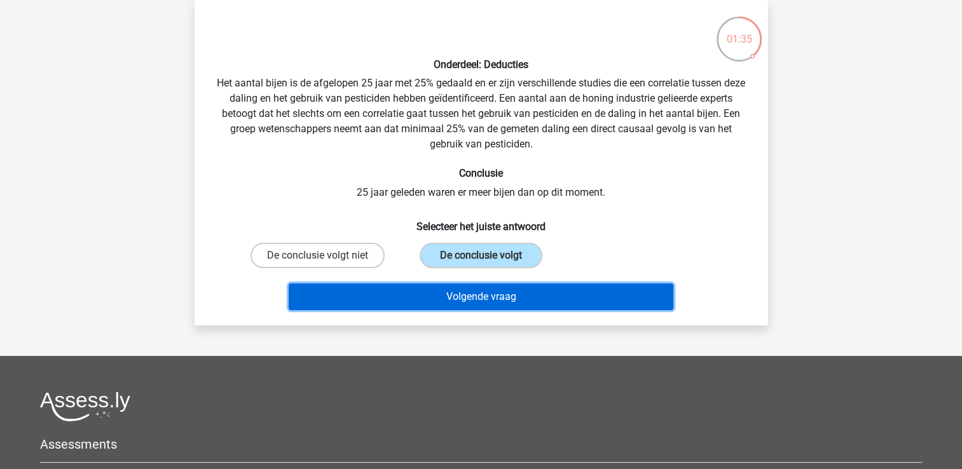
click at [437, 284] on button "Volgende vraag" at bounding box center [481, 297] width 385 height 27
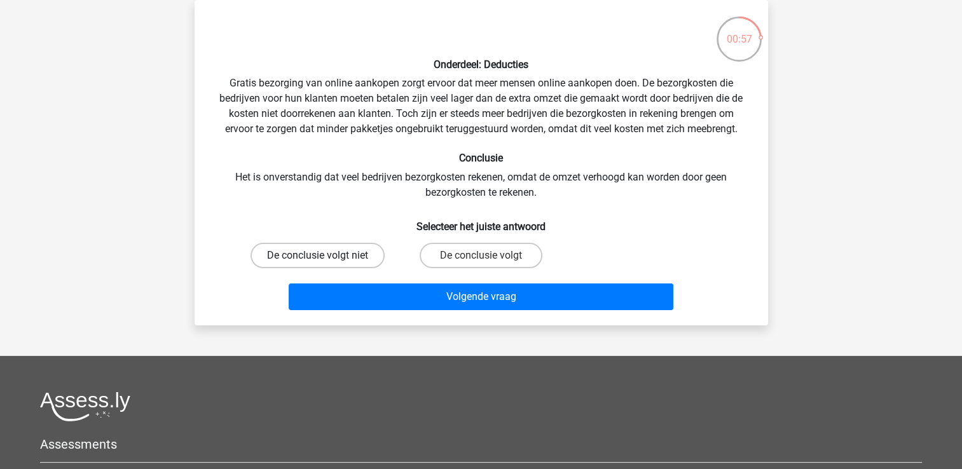
click at [275, 253] on label "De conclusie volgt niet" at bounding box center [318, 255] width 134 height 25
click at [317, 256] on input "De conclusie volgt niet" at bounding box center [321, 260] width 8 height 8
radio input "true"
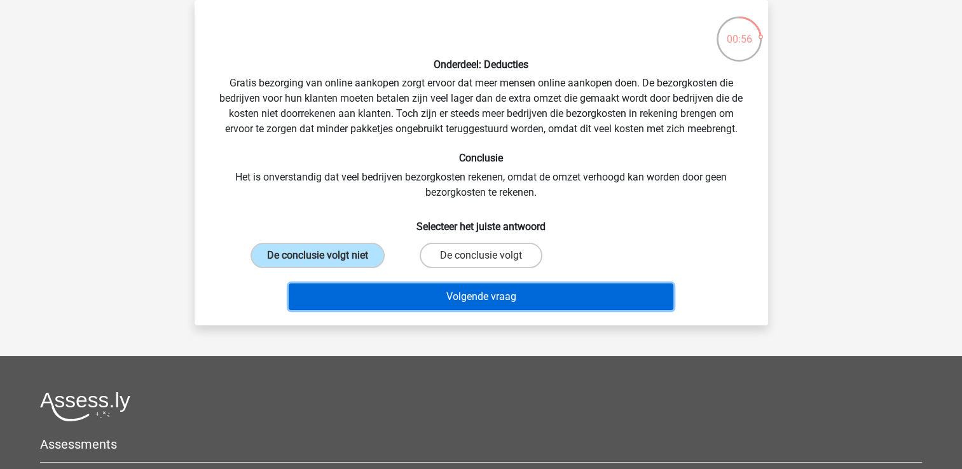
click at [369, 291] on button "Volgende vraag" at bounding box center [481, 297] width 385 height 27
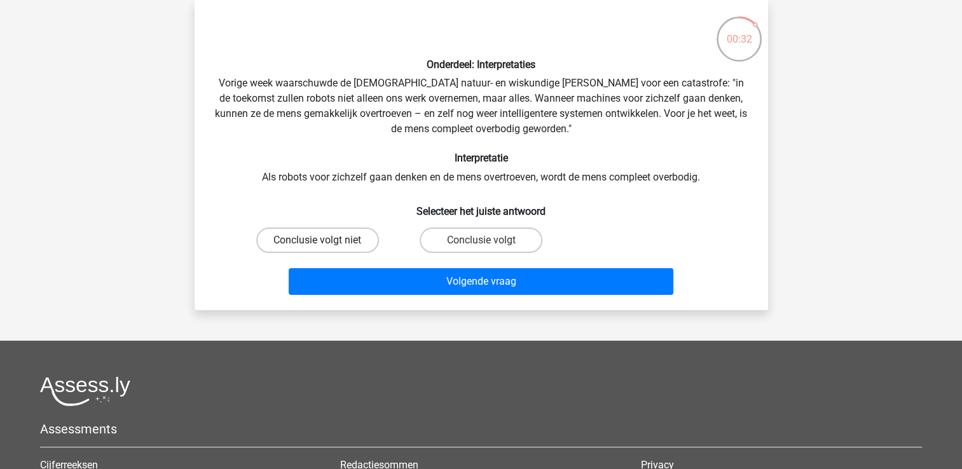
click at [341, 243] on label "Conclusie volgt niet" at bounding box center [317, 240] width 123 height 25
click at [326, 243] on input "Conclusie volgt niet" at bounding box center [321, 244] width 8 height 8
radio input "true"
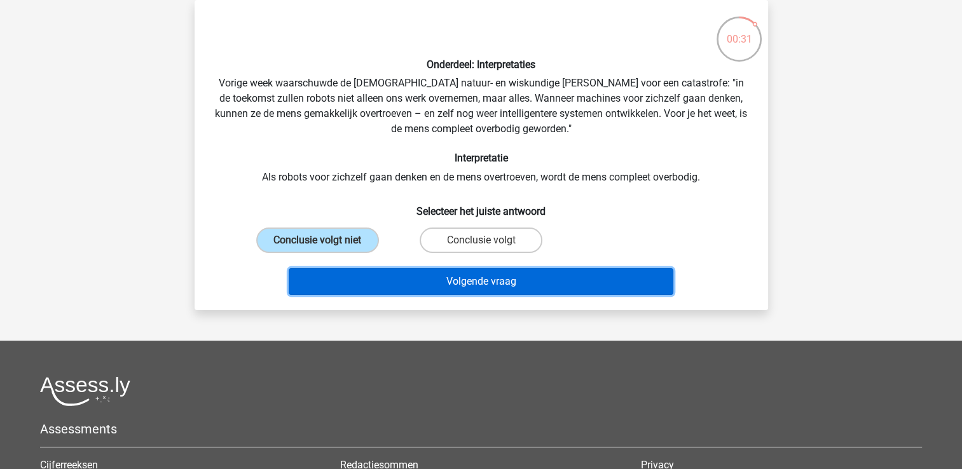
click at [360, 289] on button "Volgende vraag" at bounding box center [481, 281] width 385 height 27
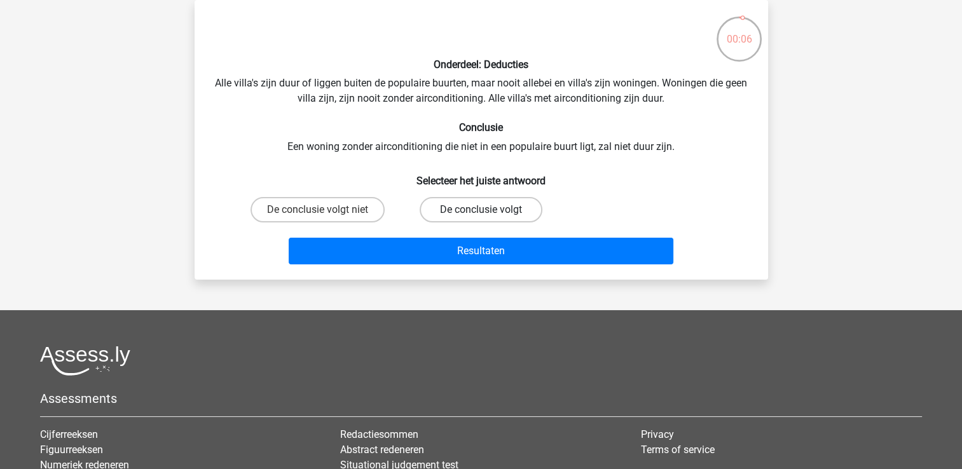
drag, startPoint x: 464, startPoint y: 195, endPoint x: 469, endPoint y: 204, distance: 10.5
click at [469, 204] on div "De conclusie volgt" at bounding box center [480, 210] width 163 height 36
click at [469, 204] on label "De conclusie volgt" at bounding box center [481, 209] width 123 height 25
click at [481, 210] on input "De conclusie volgt" at bounding box center [485, 214] width 8 height 8
radio input "true"
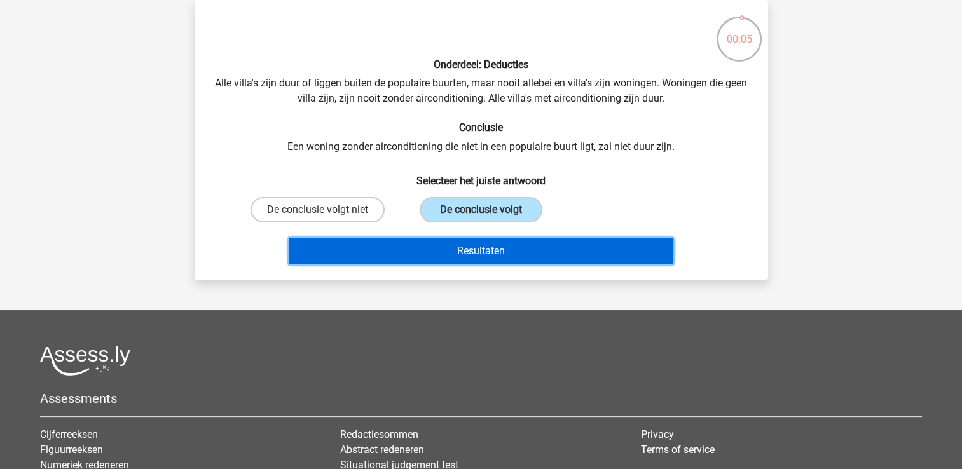
click at [466, 245] on button "Resultaten" at bounding box center [481, 251] width 385 height 27
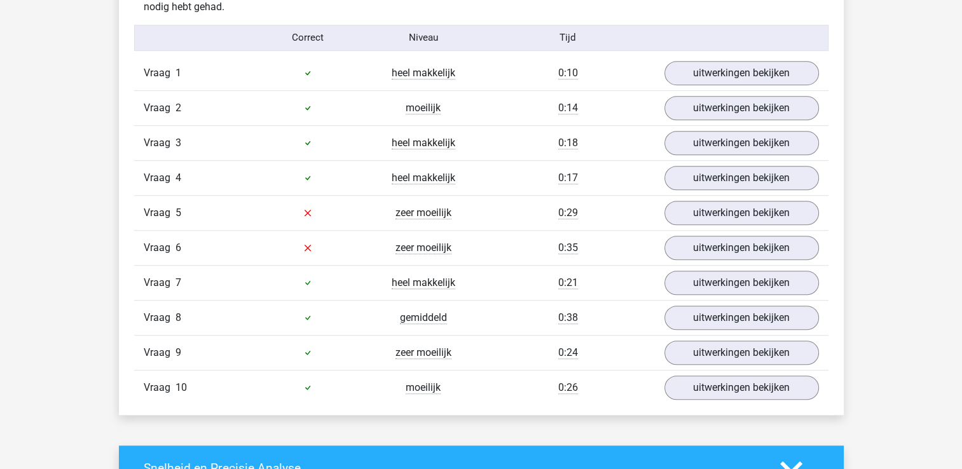
scroll to position [821, 0]
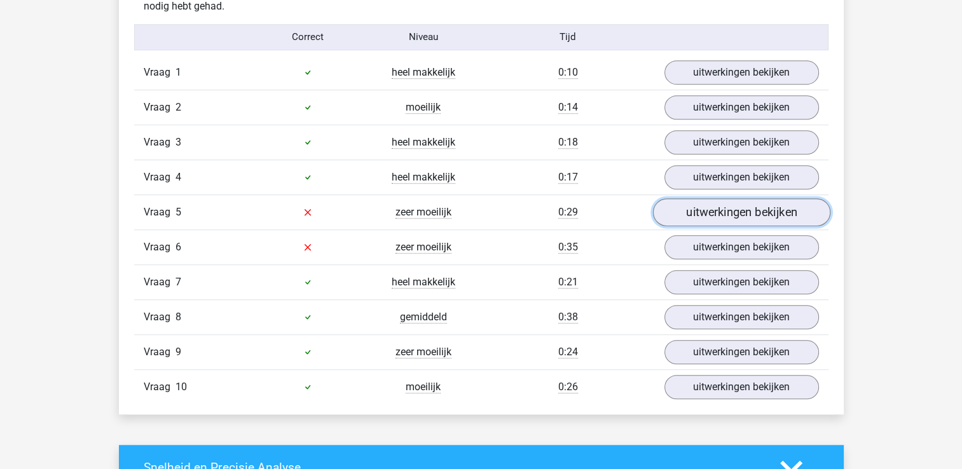
click at [741, 212] on link "uitwerkingen bekijken" at bounding box center [740, 212] width 177 height 28
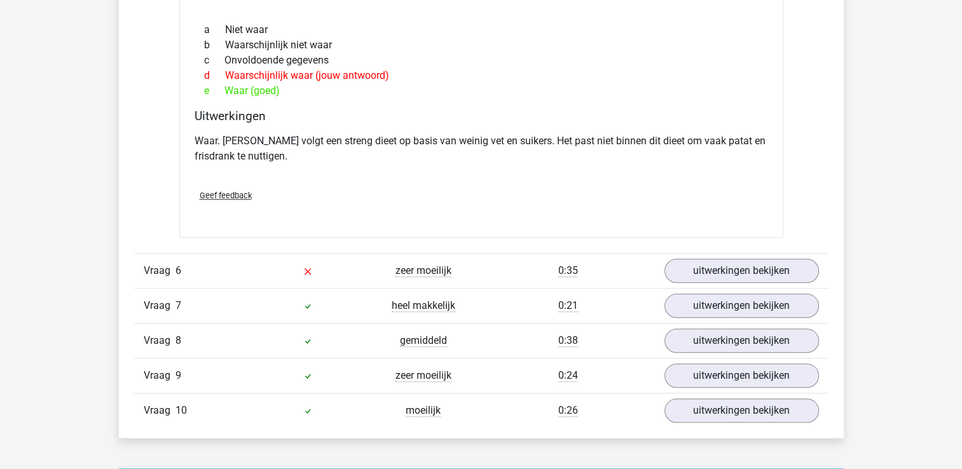
scroll to position [1228, 0]
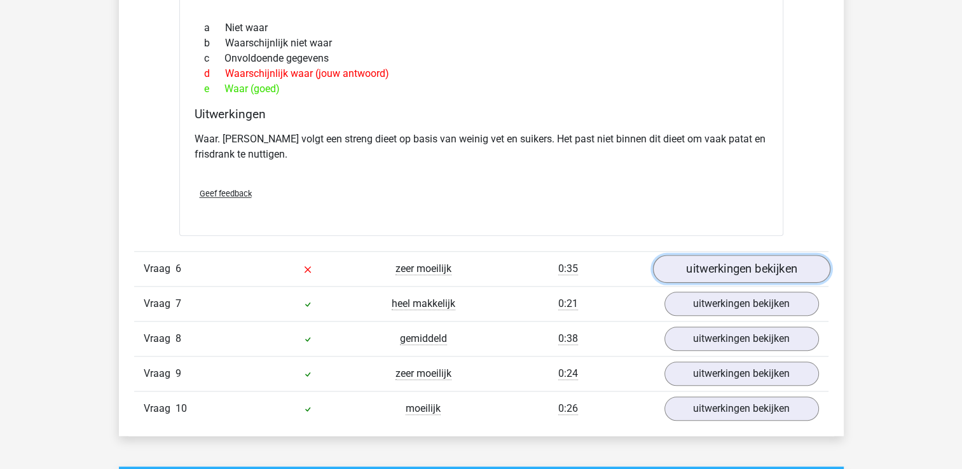
click at [729, 255] on link "uitwerkingen bekijken" at bounding box center [740, 269] width 177 height 28
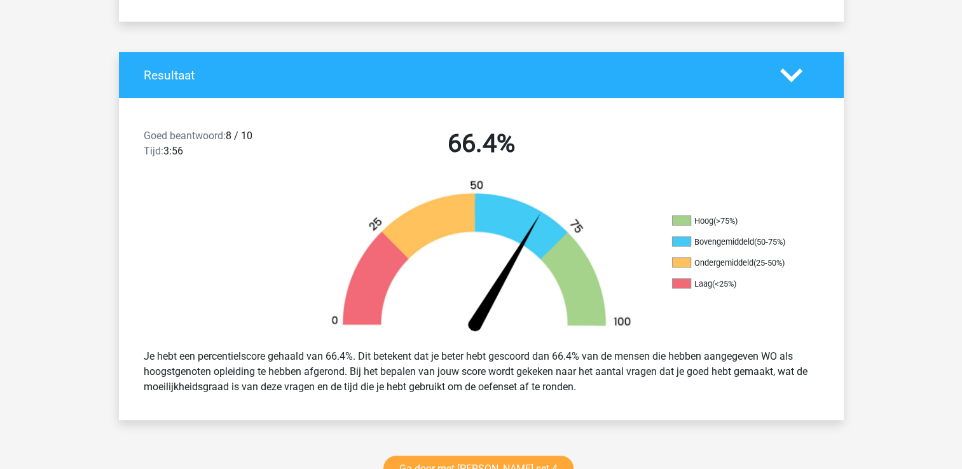
scroll to position [0, 0]
